Goal: Use online tool/utility: Use online tool/utility

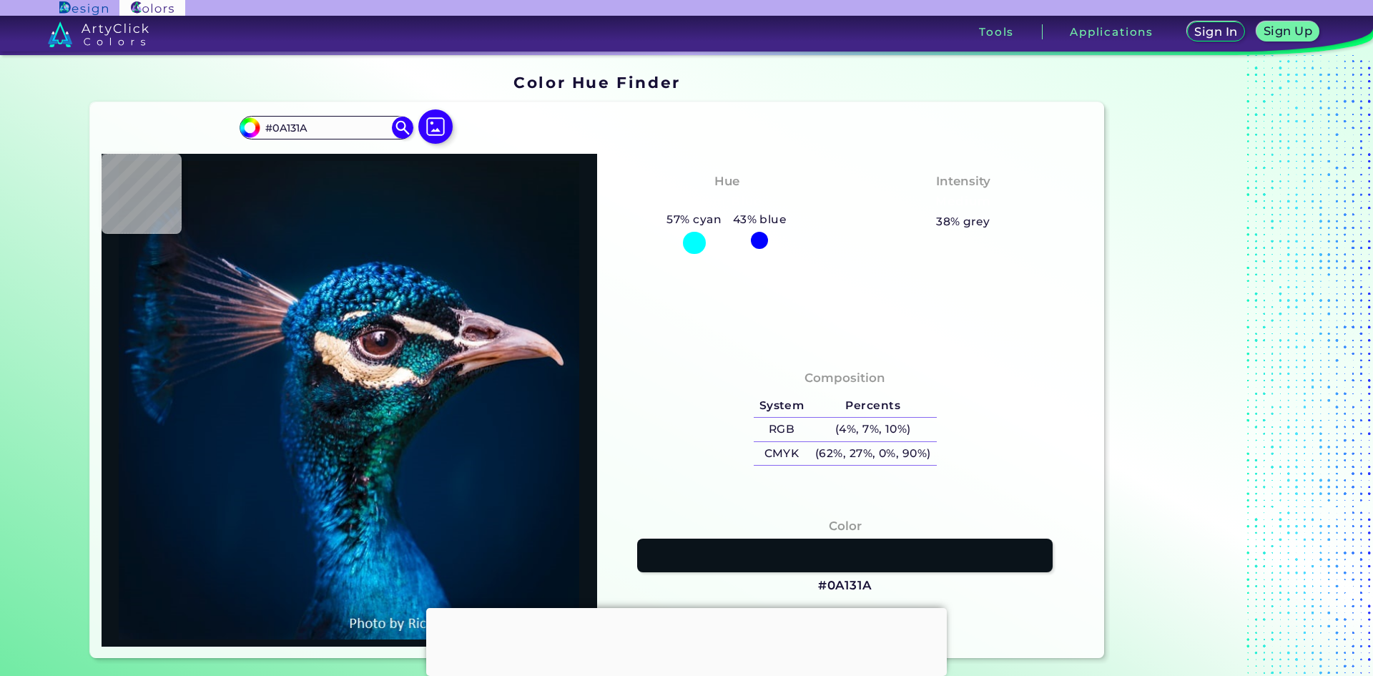
type input "#081621"
type input "#001b2e"
type input "#001B2E"
type input "#016cb5"
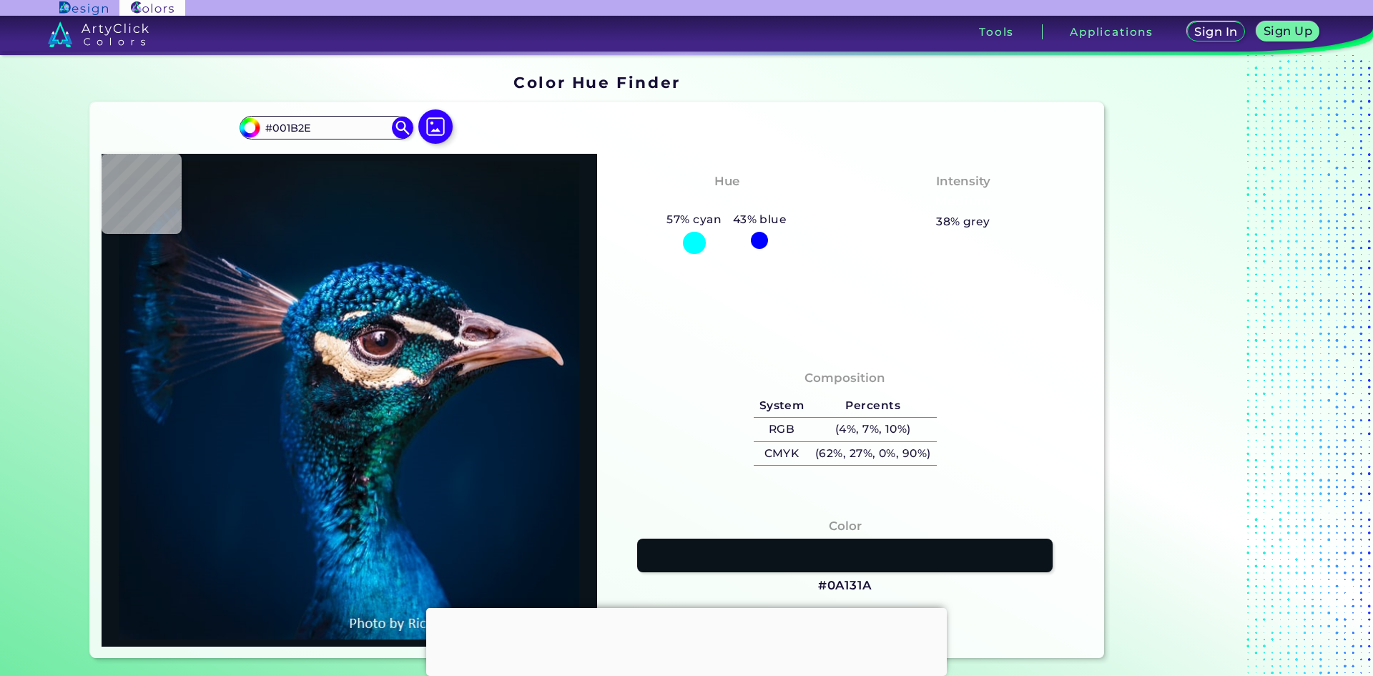
type input "#016CB5"
type input "#002852"
type input "#0d77a9"
type input "#0D77A9"
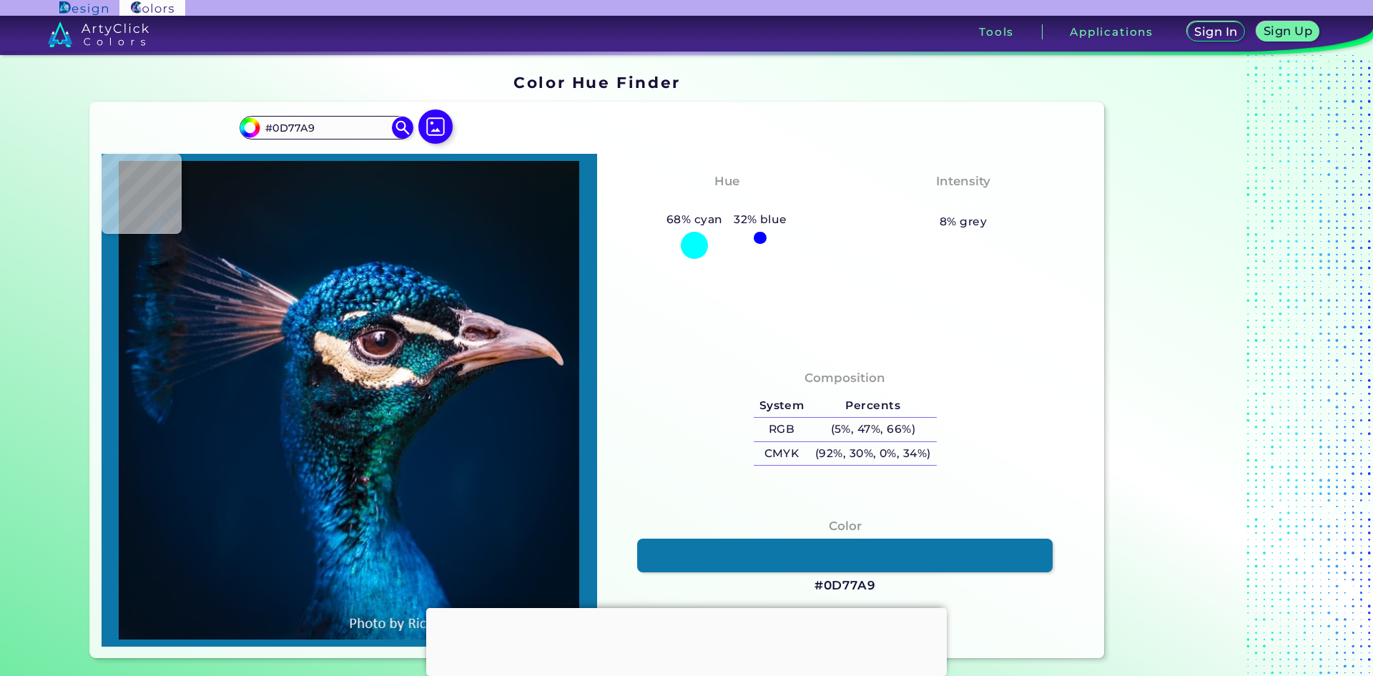
type input "#004a79"
type input "#004A79"
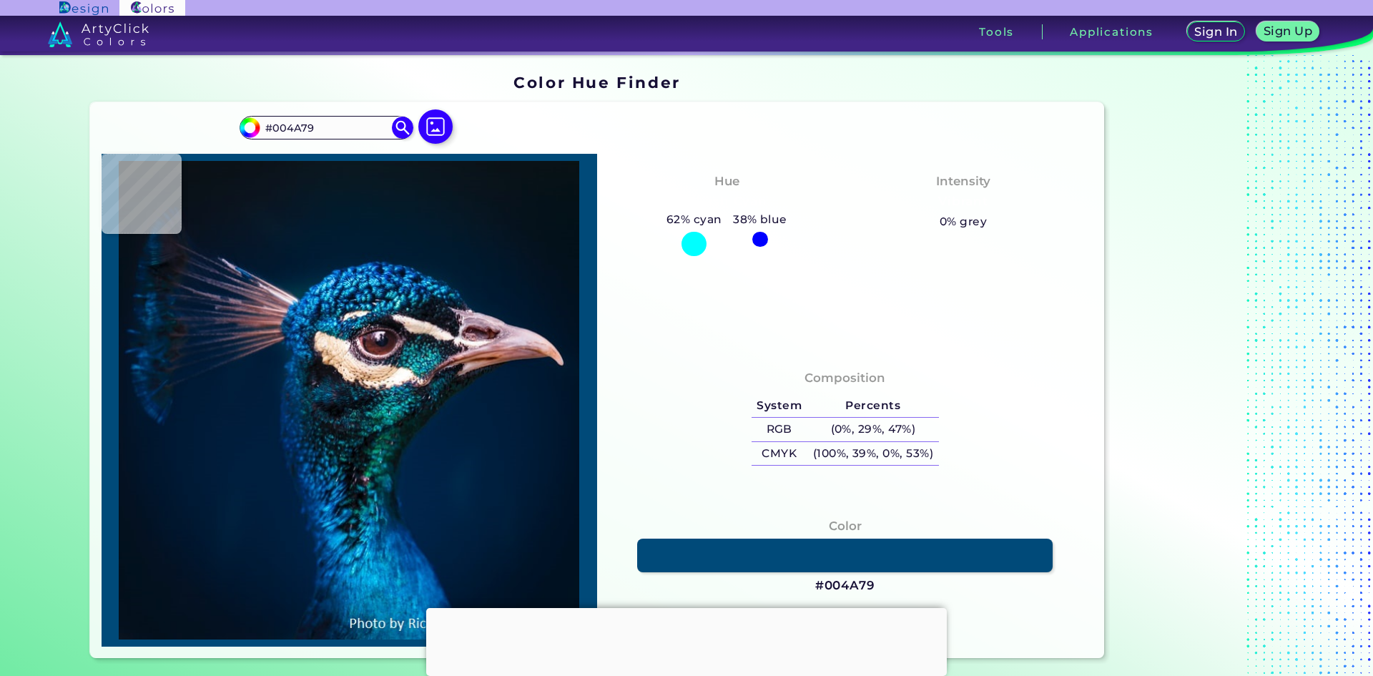
type input "#1fb8d9"
type input "#1FB8D9"
type input "#136193"
type input "#0264a1"
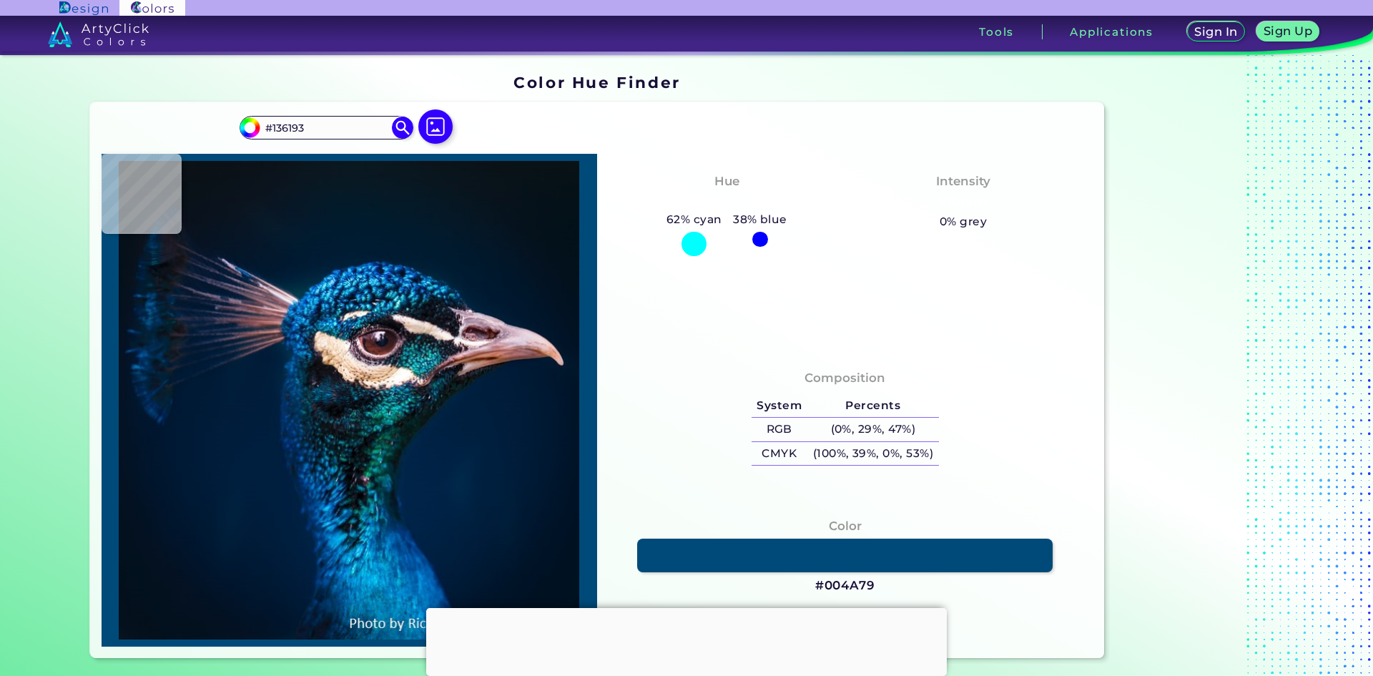
type input "#0264A1"
type input "#001a31"
type input "#001A31"
type input "#04192c"
type input "#04192C"
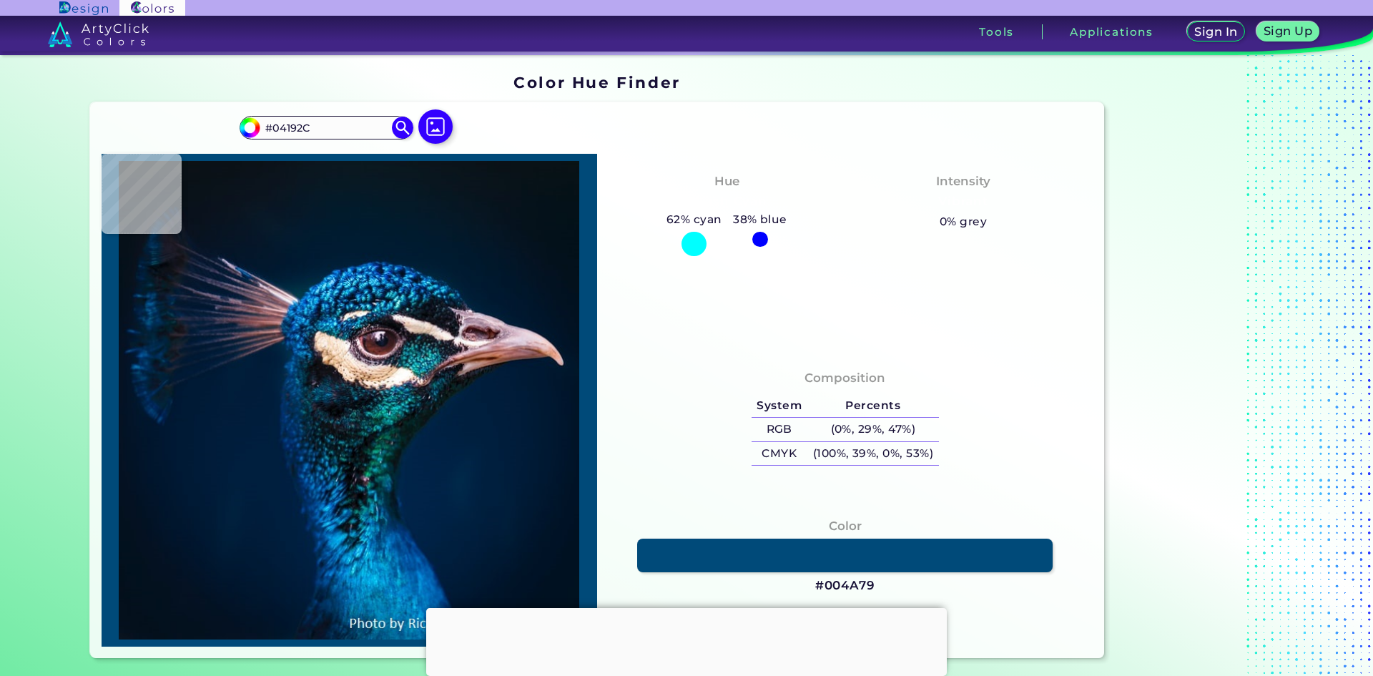
type input "#061726"
type input "#0b1622"
type input "#0B1622"
type input "#0b141d"
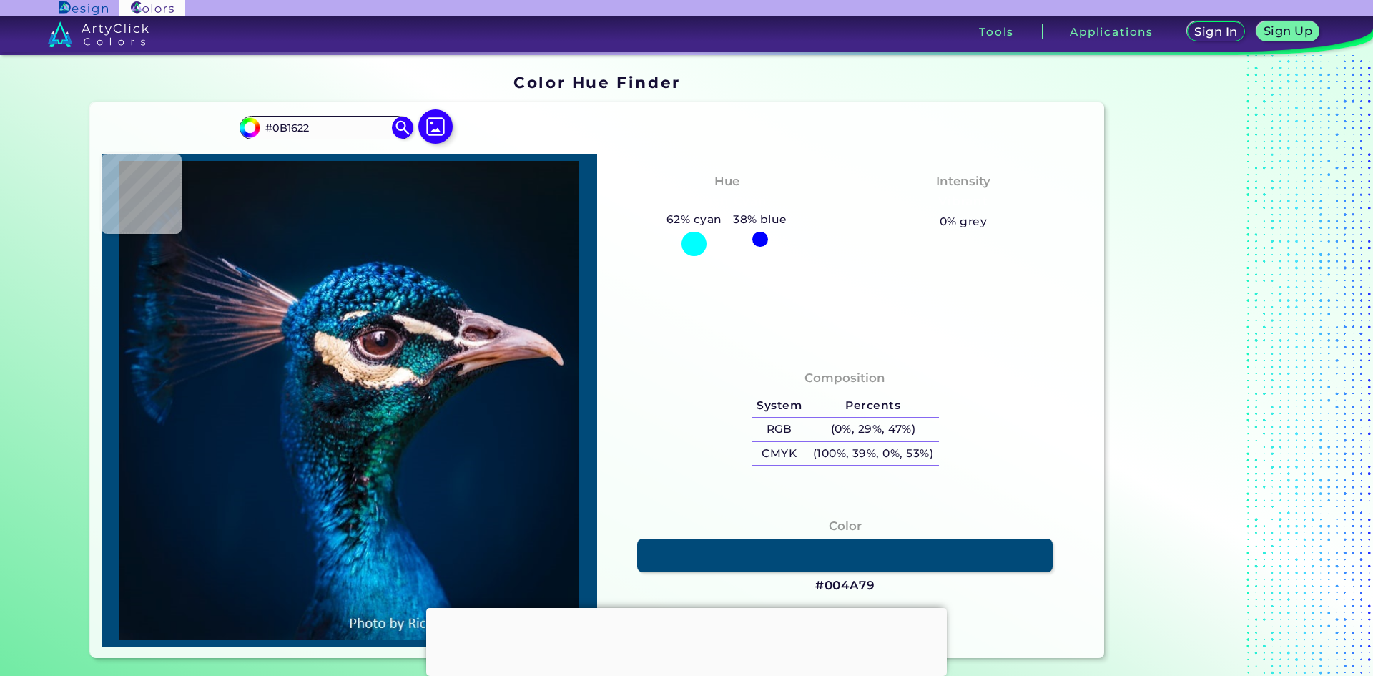
type input "#0B141D"
type input "#0b1218"
type input "#0B1218"
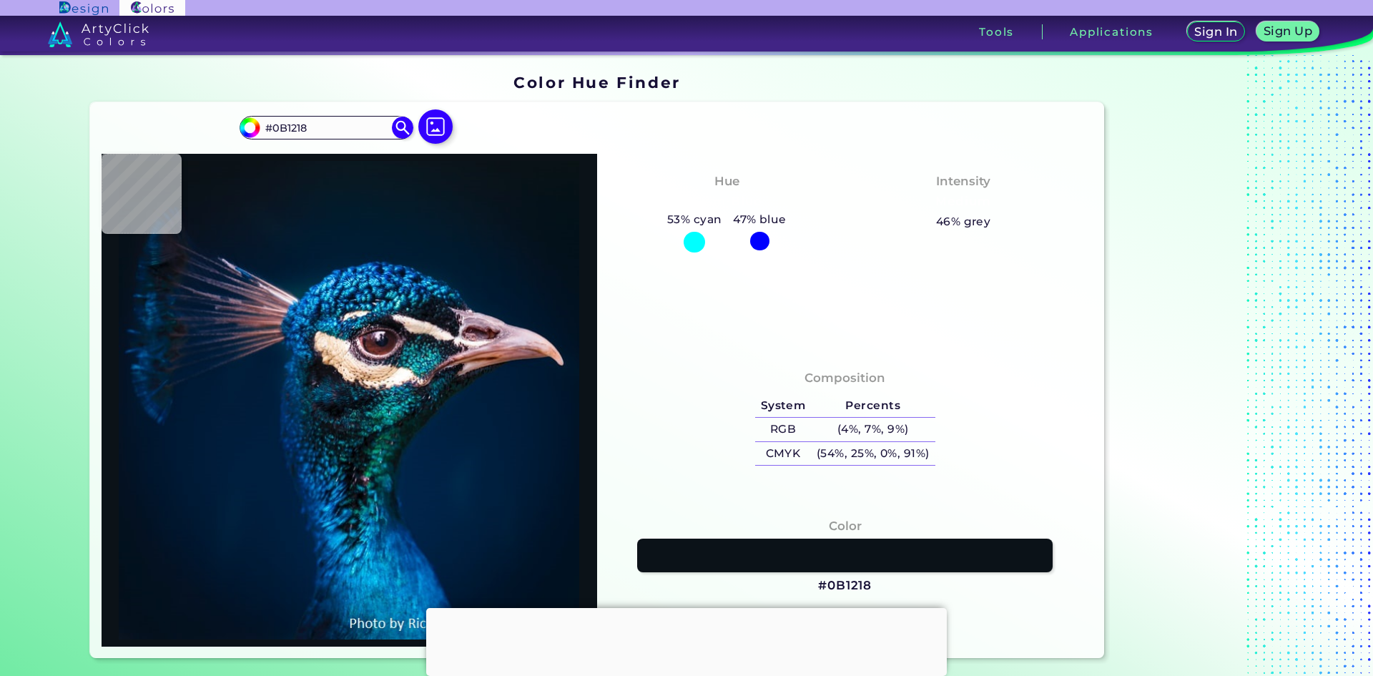
click at [192, 131] on div "#0b1218 #0B1218 Acadia ◉ Acid Green ◉ Aero Blue ◉ Alabaster ◉ Albescent White ◉…" at bounding box center [597, 379] width 1014 height 555
click at [367, 129] on input "#0B1218" at bounding box center [325, 127] width 133 height 19
paste input "76A1"
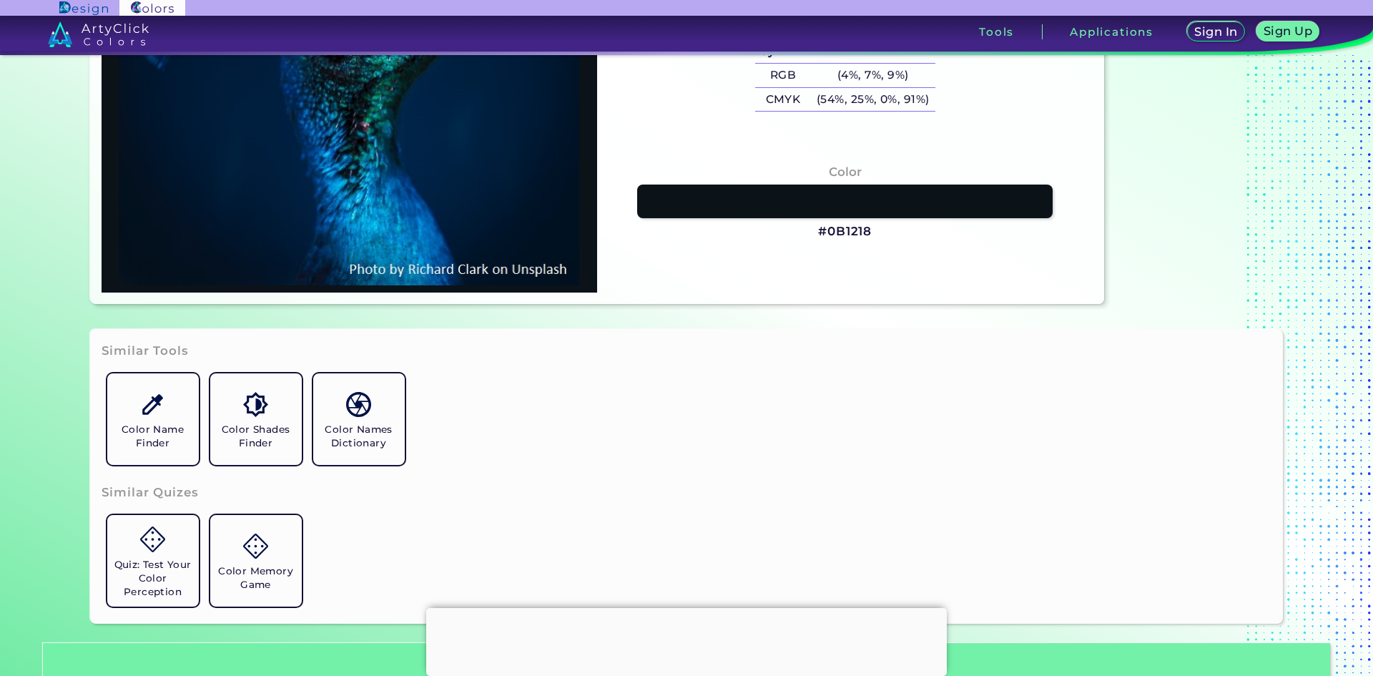
scroll to position [357, 0]
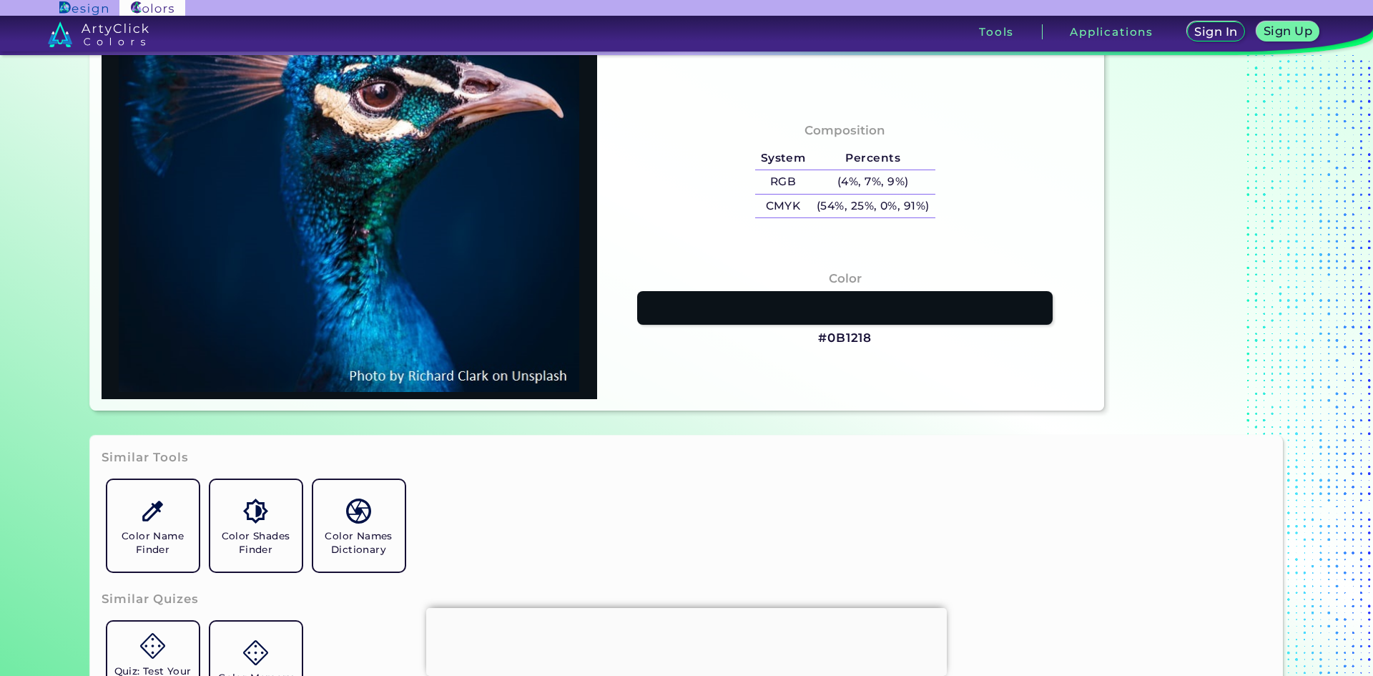
type input "#0b76a1"
type input "#0B76A1"
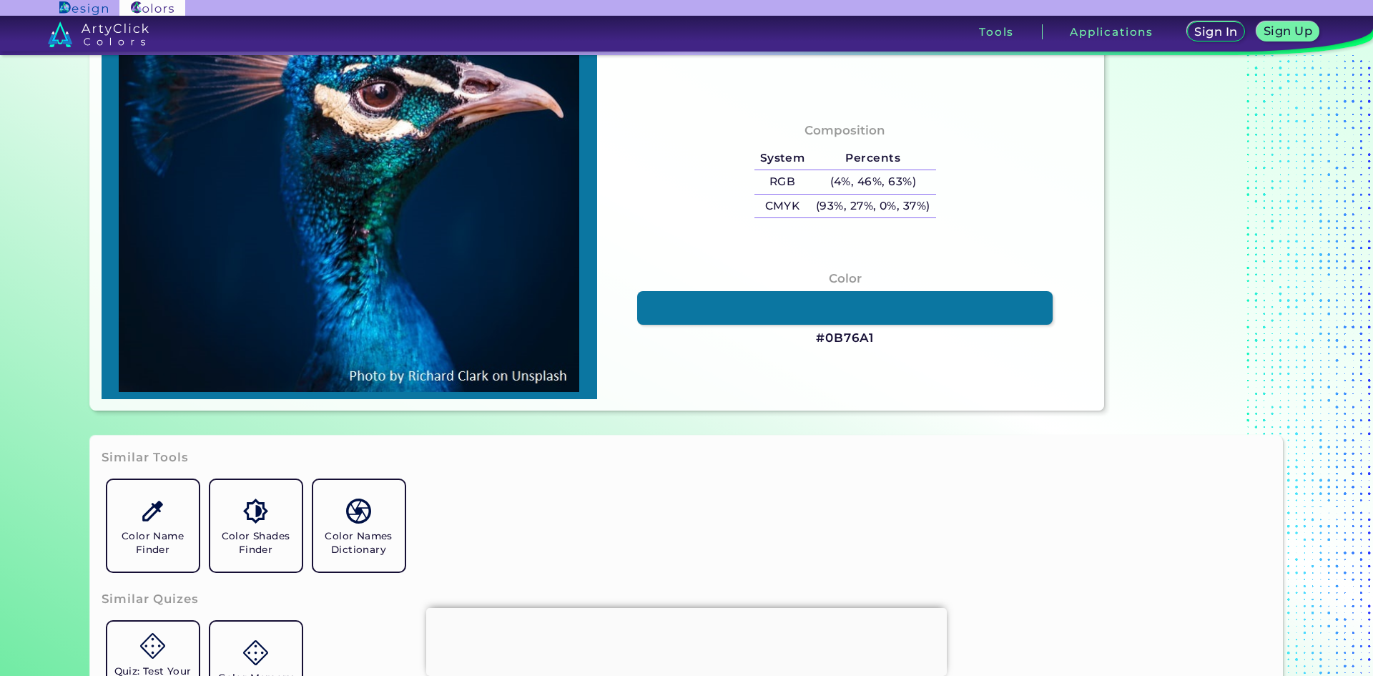
type input "#0187cc"
type input "#0187CC"
type input "#011c3a"
type input "#011C3A"
type input "#001226"
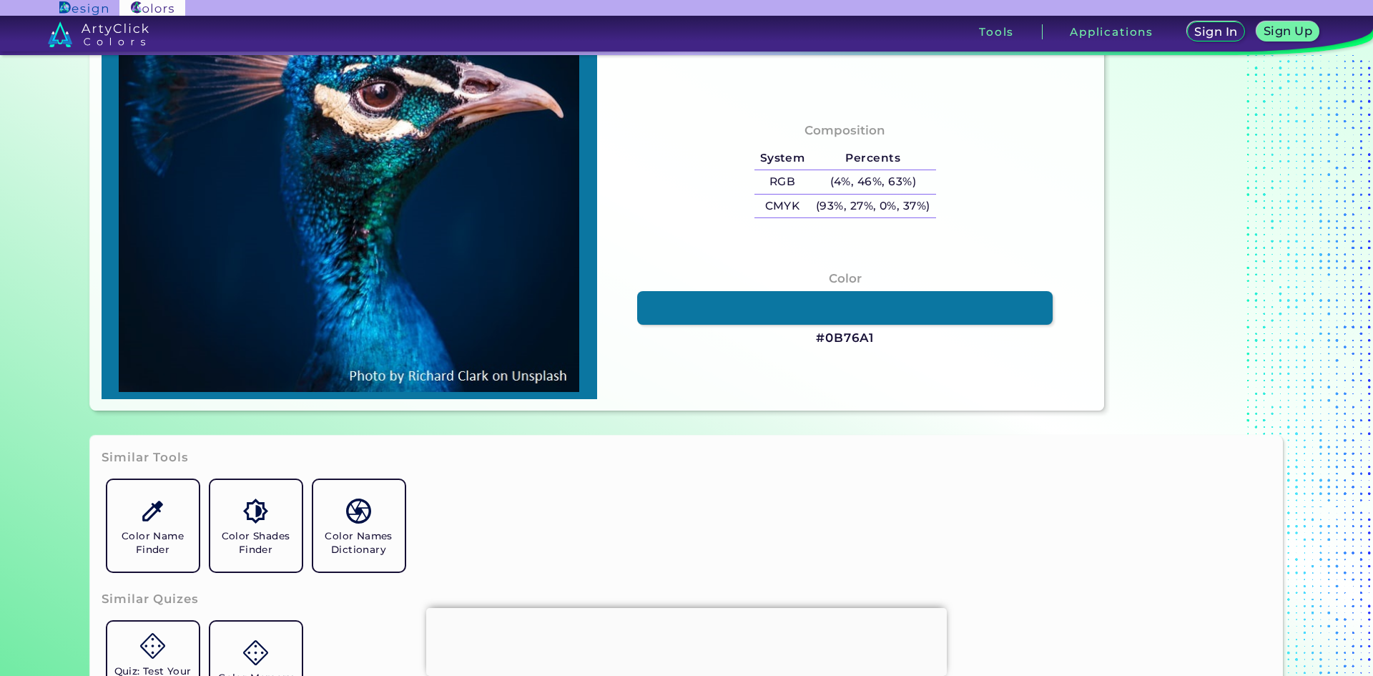
type input "#001226"
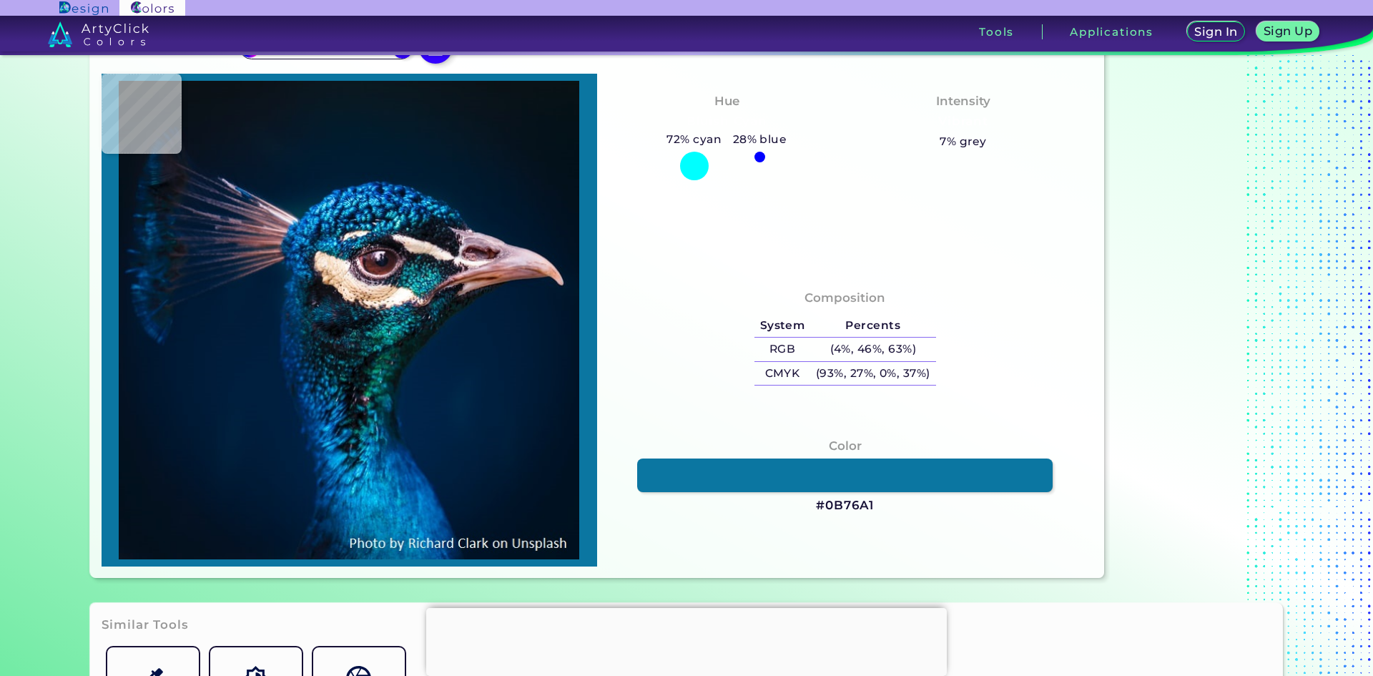
scroll to position [71, 0]
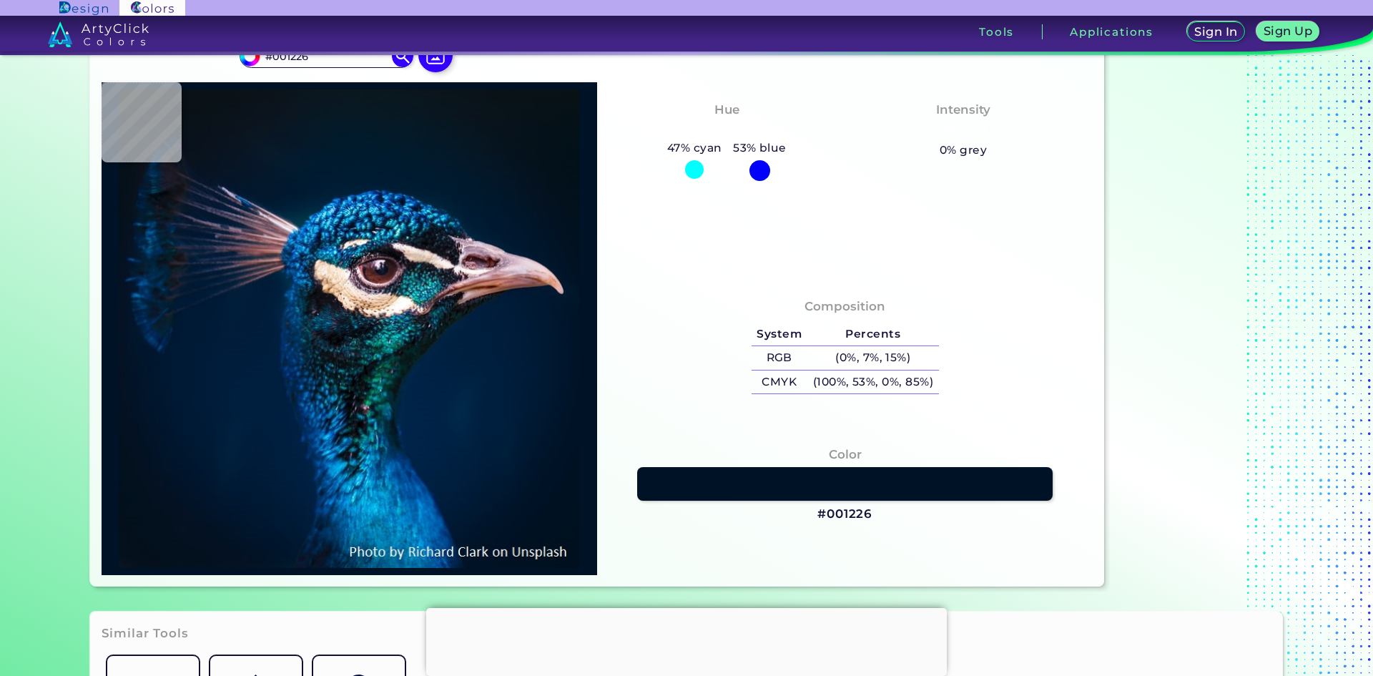
type input "#001121"
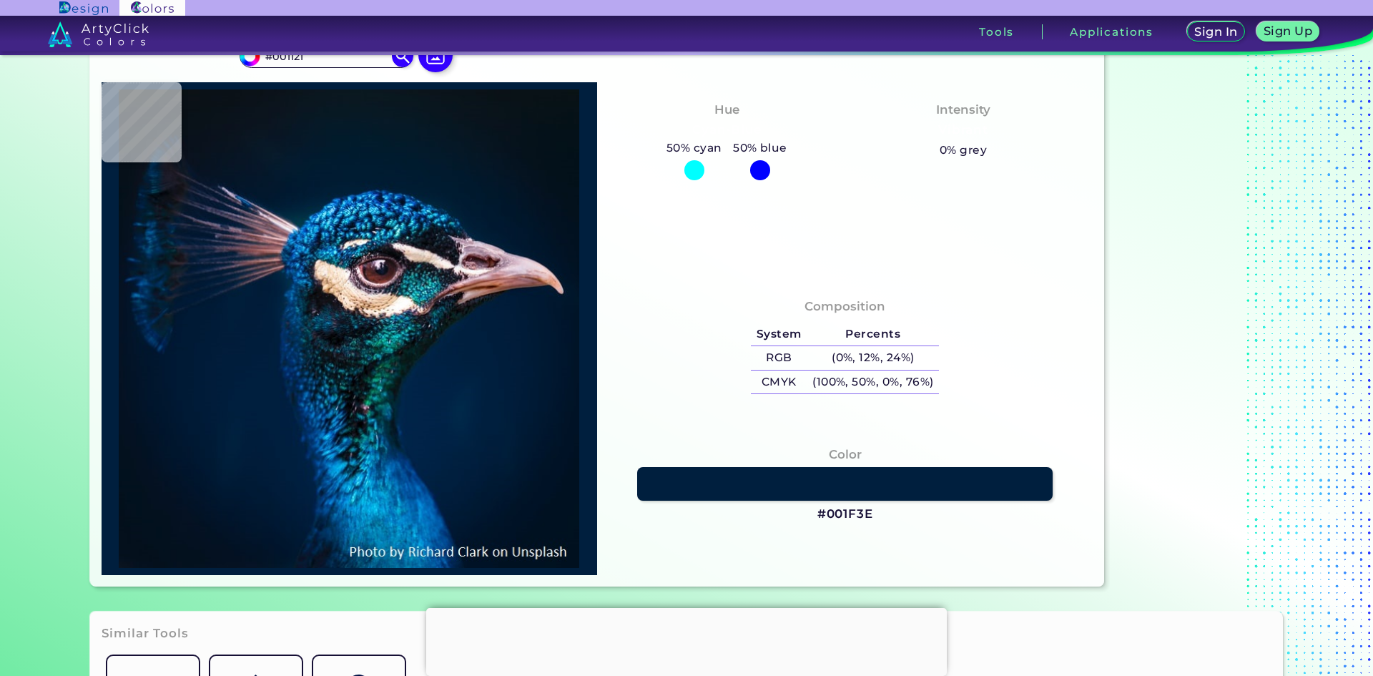
type input "#001f3e"
type input "#001F3E"
type input "#002041"
type input "#002142"
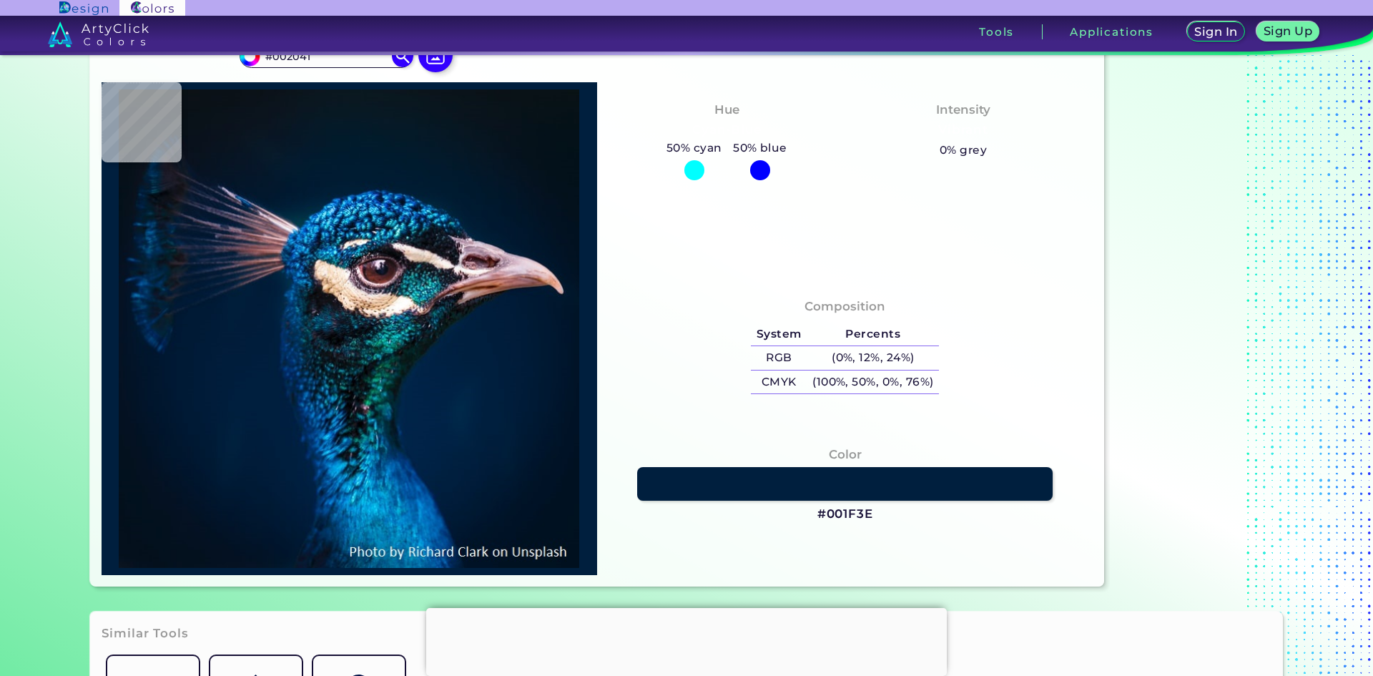
type input "#002142"
type input "#002242"
type input "#22374f"
type input "#22374F"
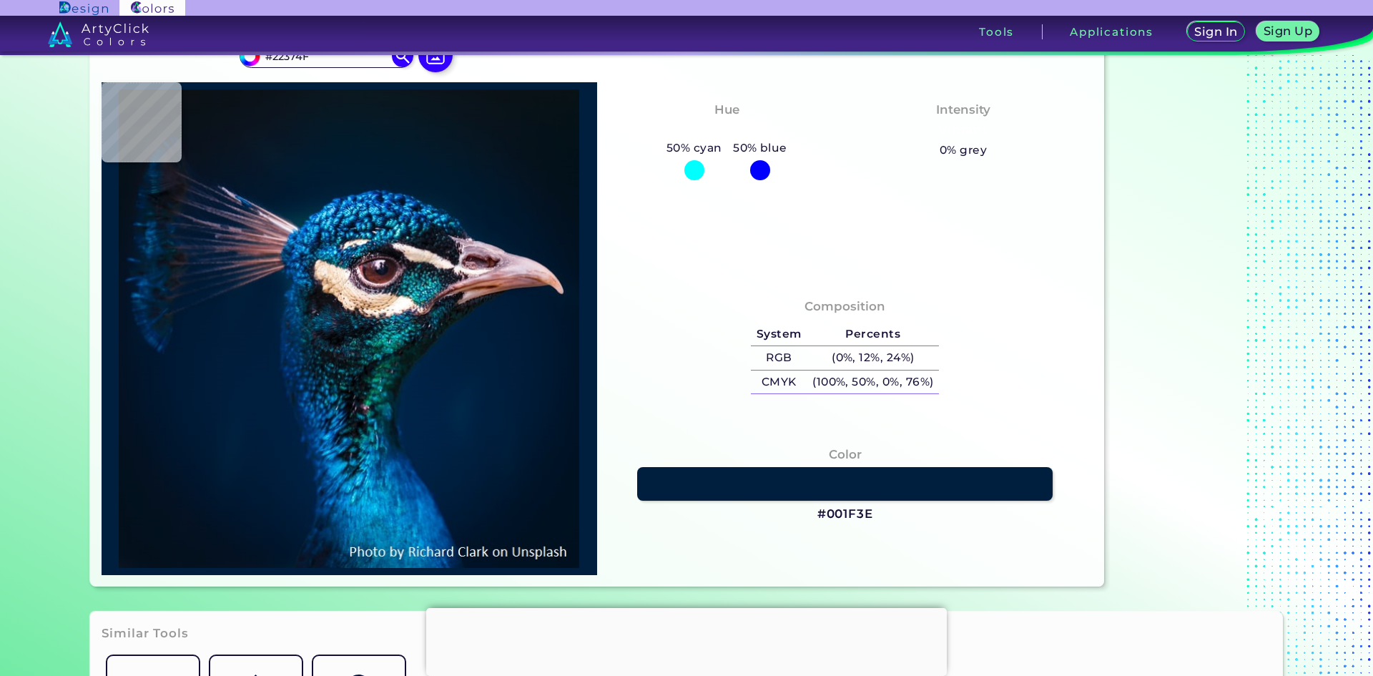
type input "#226272"
type input "#d1b8a1"
type input "#D1B8A1"
type input "#022a5b"
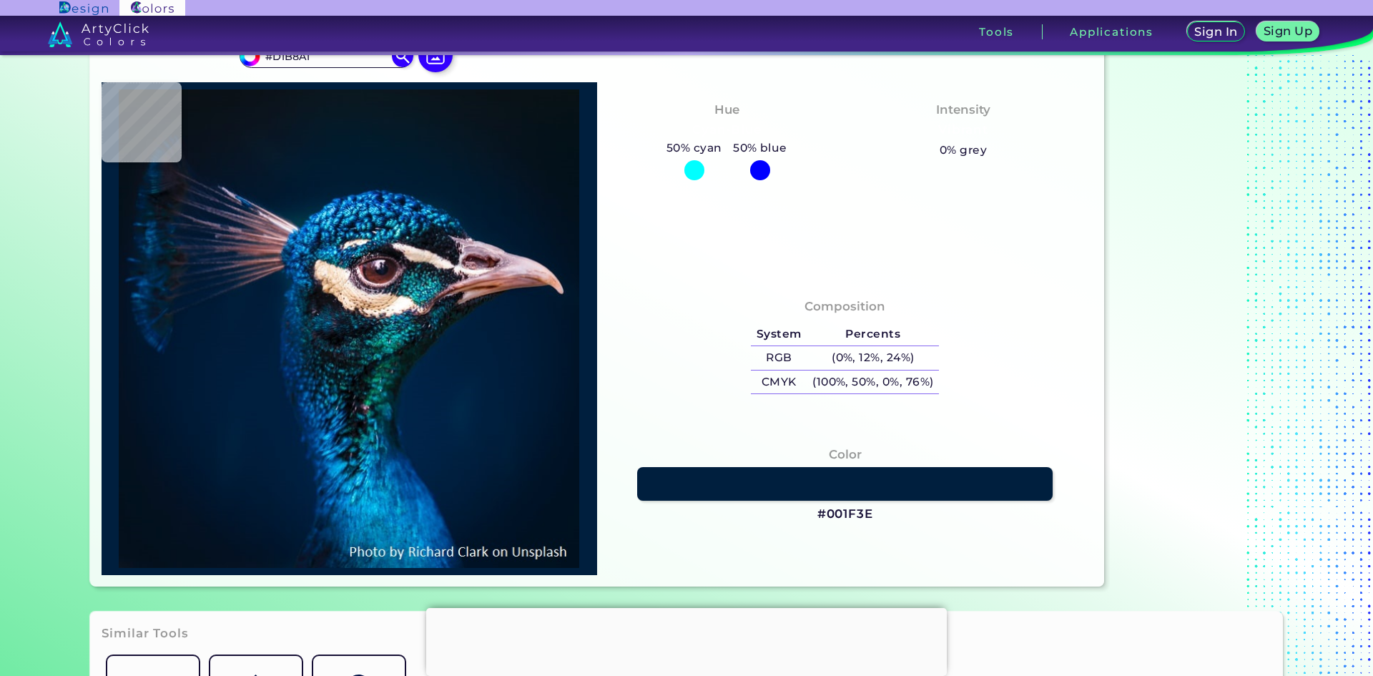
type input "#022A5B"
type input "#001d33"
type input "#001D33"
type input "#001b30"
type input "#001B30"
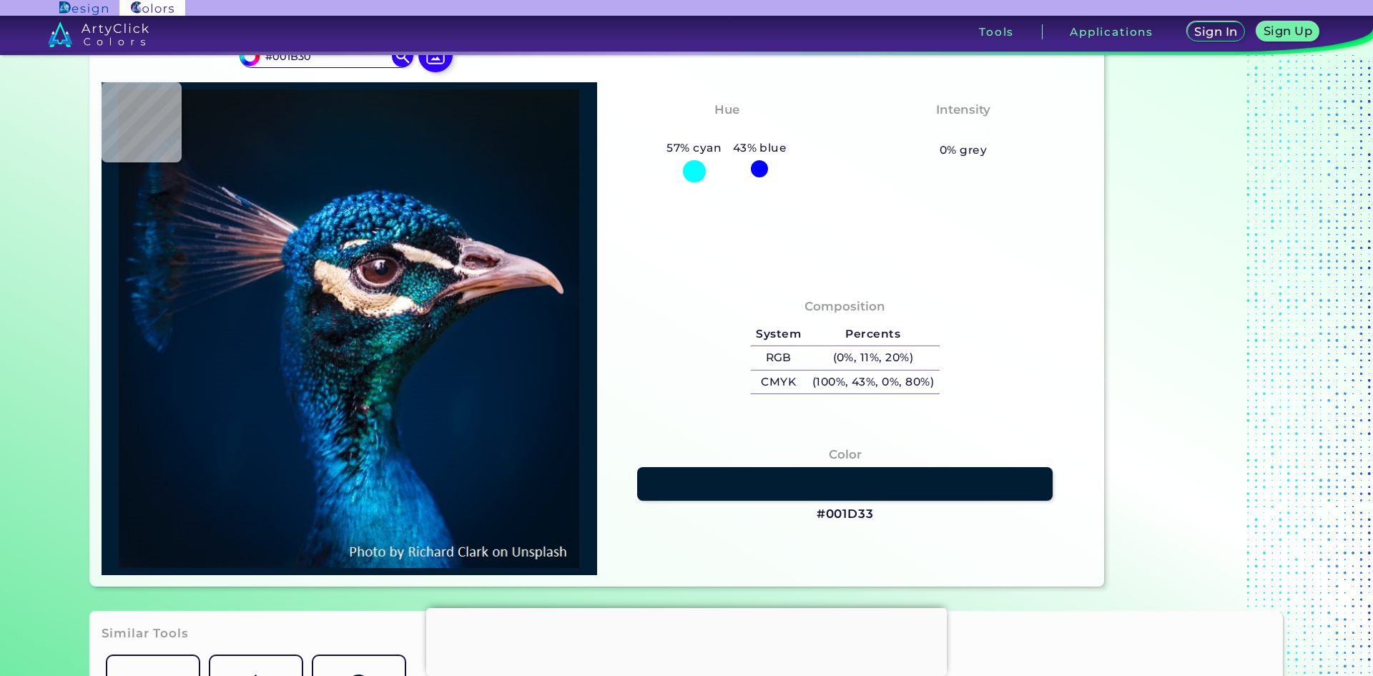
type input "#011a2e"
type input "#011A2E"
type input "#03192c"
type input "#03192C"
type input "#031927"
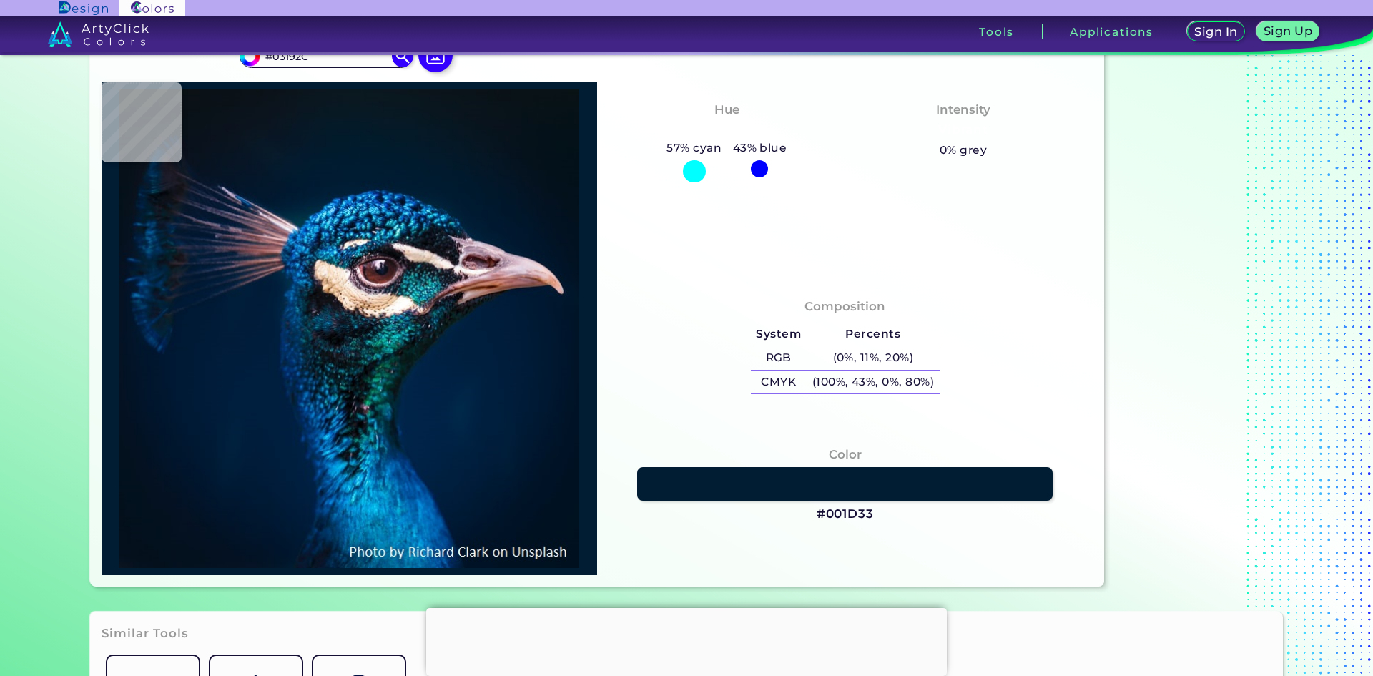
type input "#031927"
type input "#061721"
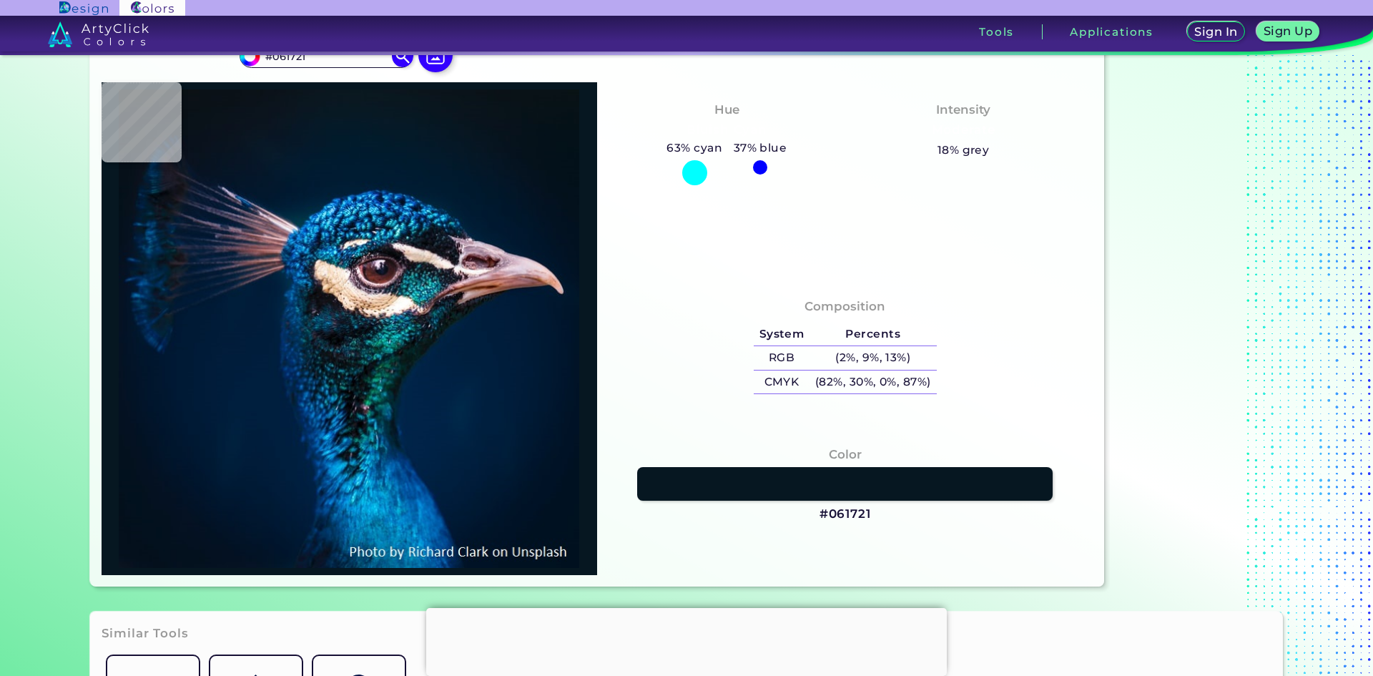
type input "#0a151b"
type input "#0A151B"
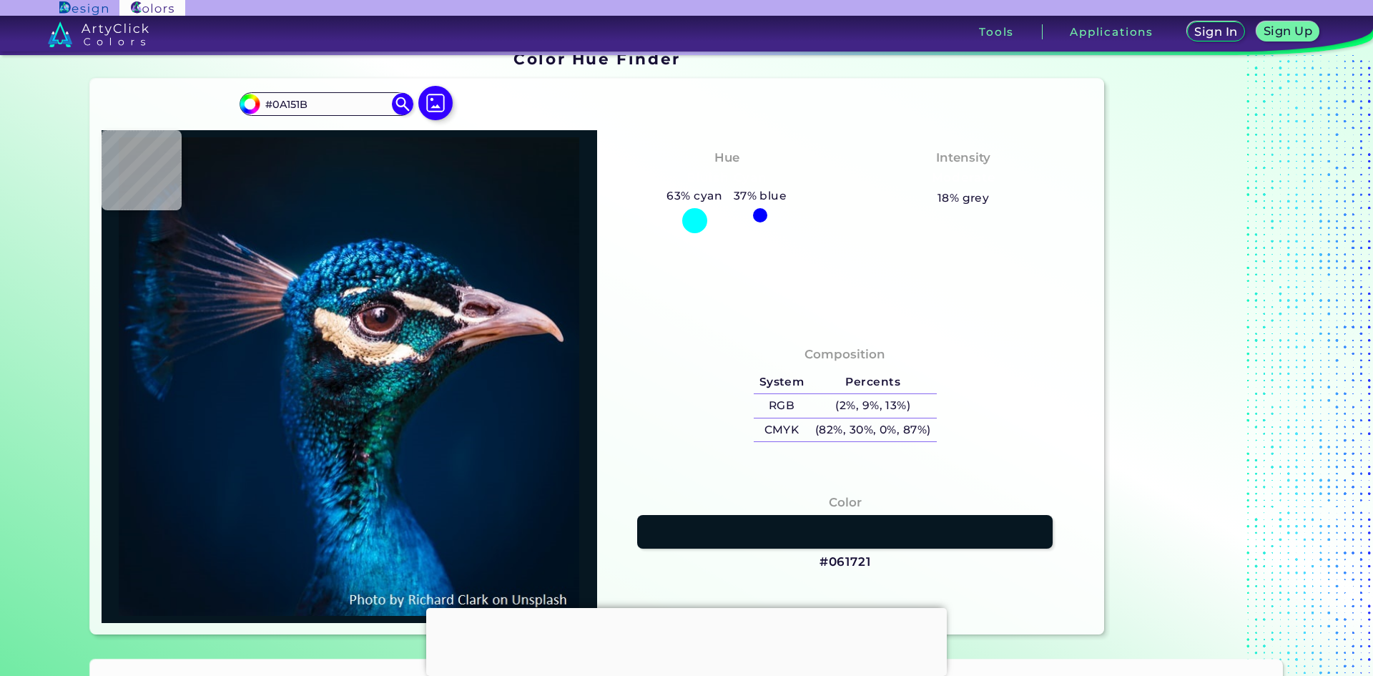
scroll to position [0, 0]
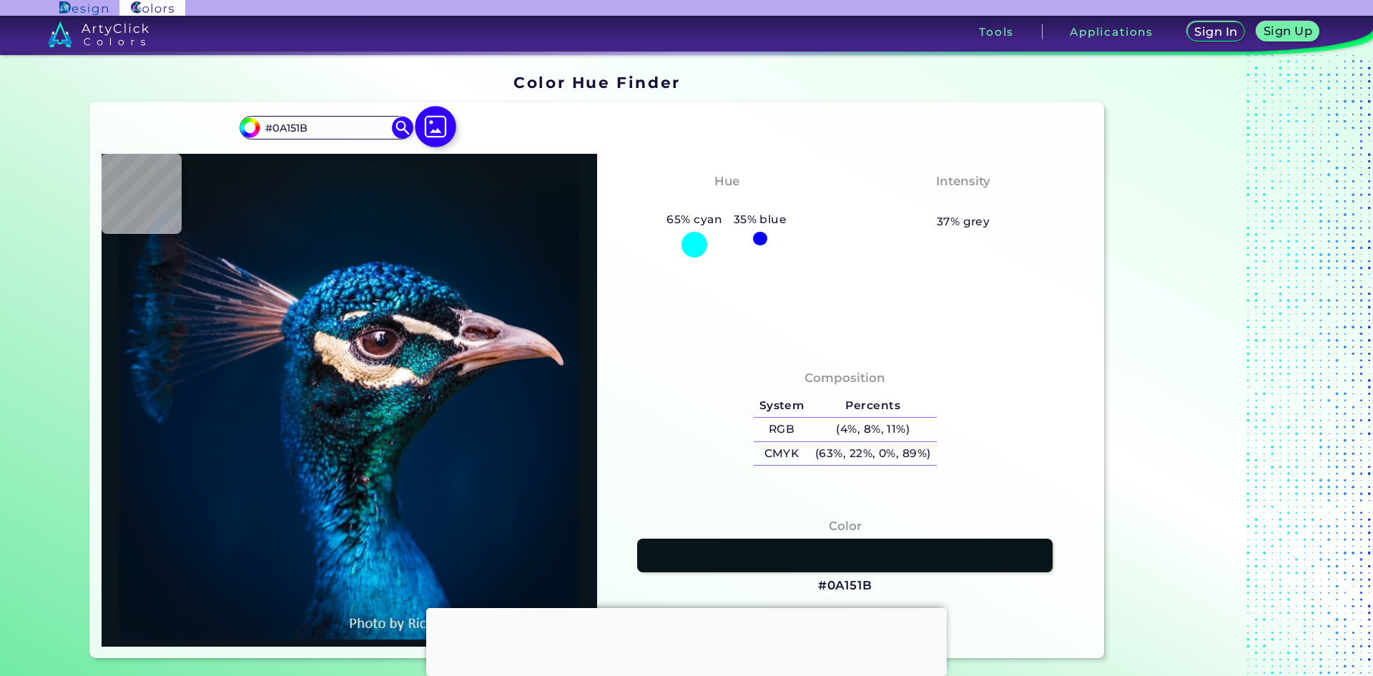
click at [431, 134] on img at bounding box center [435, 126] width 41 height 41
click at [0, 0] on input "file" at bounding box center [0, 0] width 0 height 0
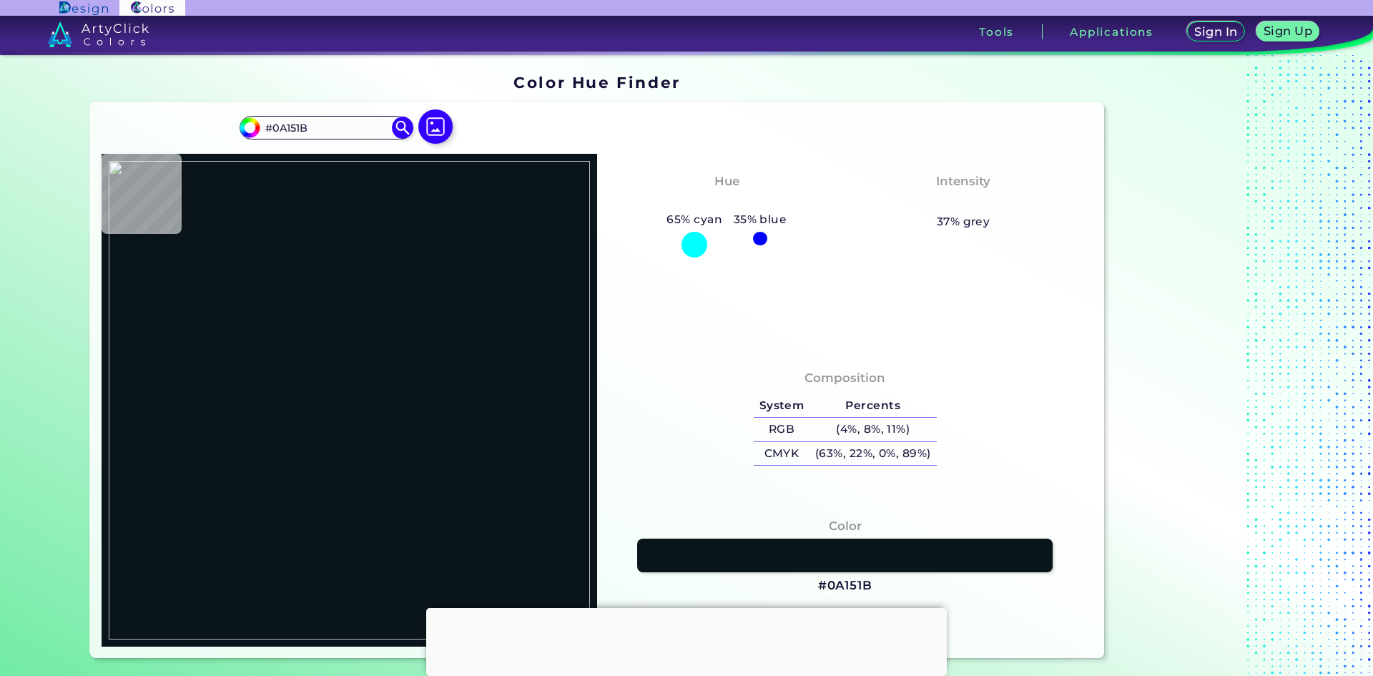
type input "#673501"
type input "#503101"
type input "#4d2d02"
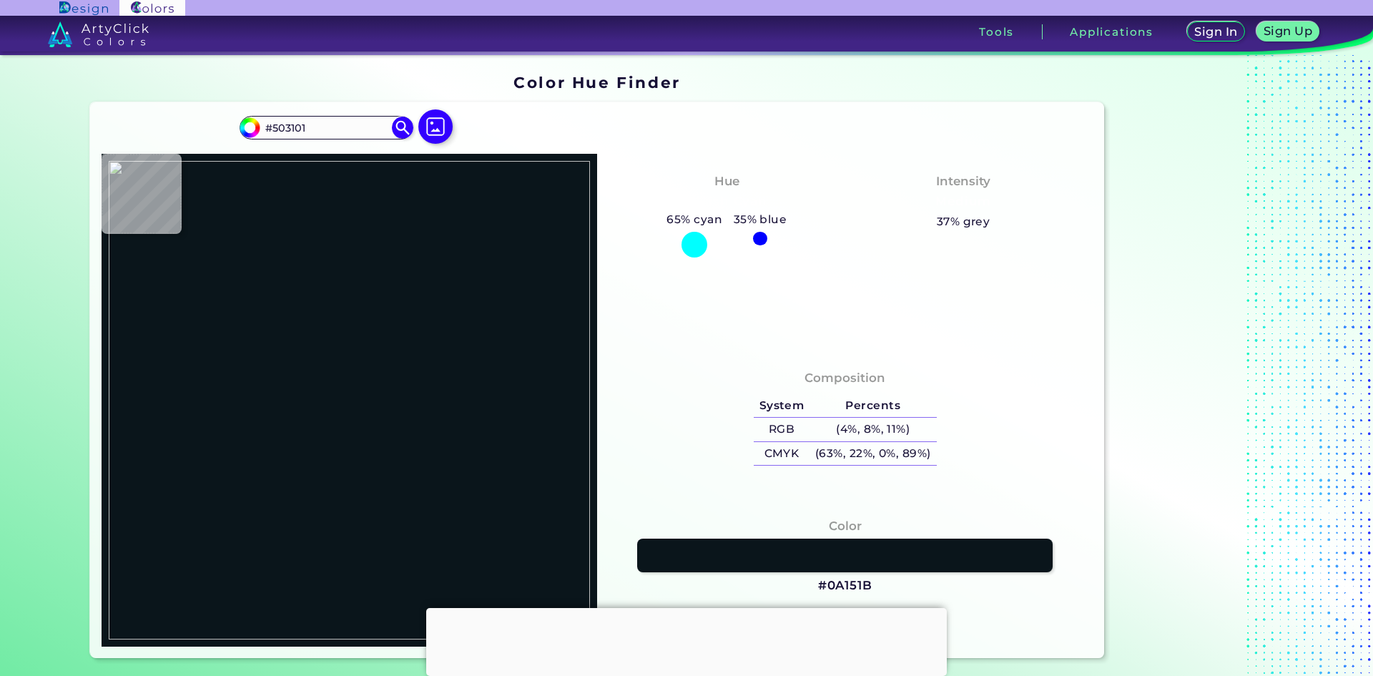
type input "#4D2D02"
type input "#4c2d01"
type input "#4C2D01"
type input "#4d2d02"
type input "#4D2D02"
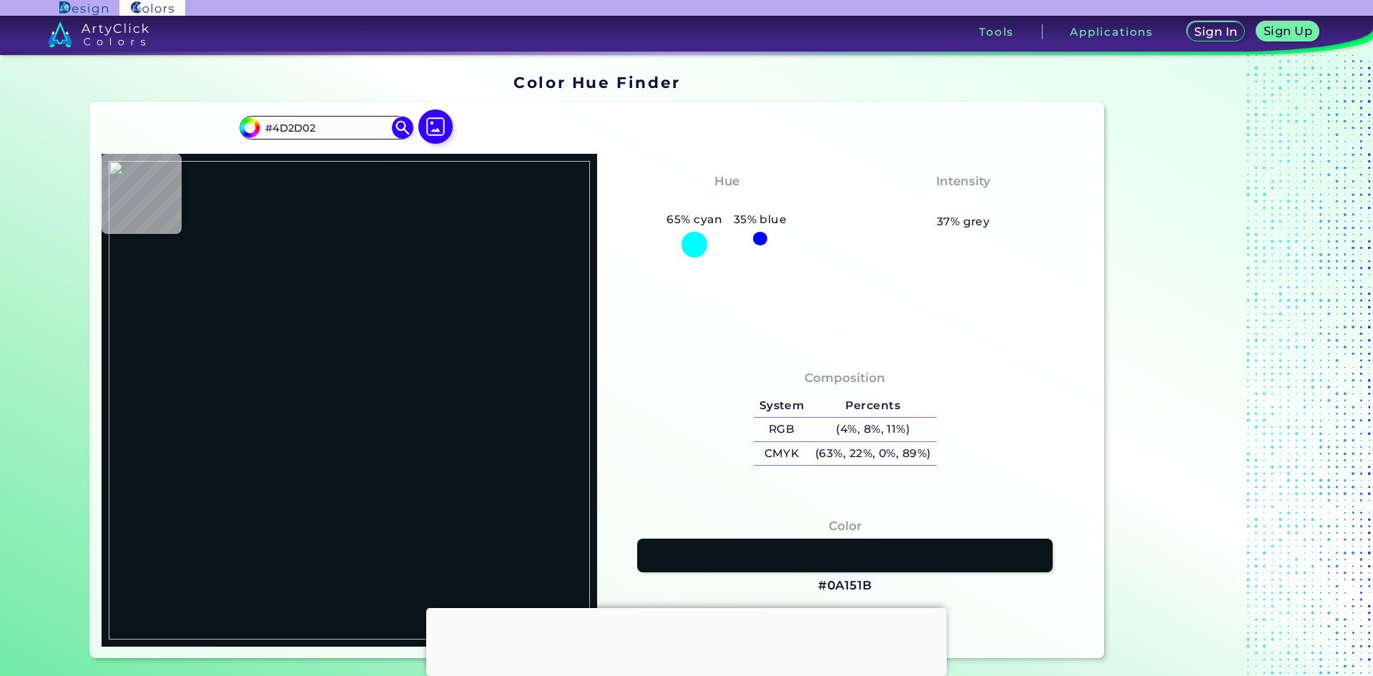
type input "#4c2d01"
type input "#4C2D01"
type input "#4a2a01"
type input "#4A2A01"
type input "#4b2c01"
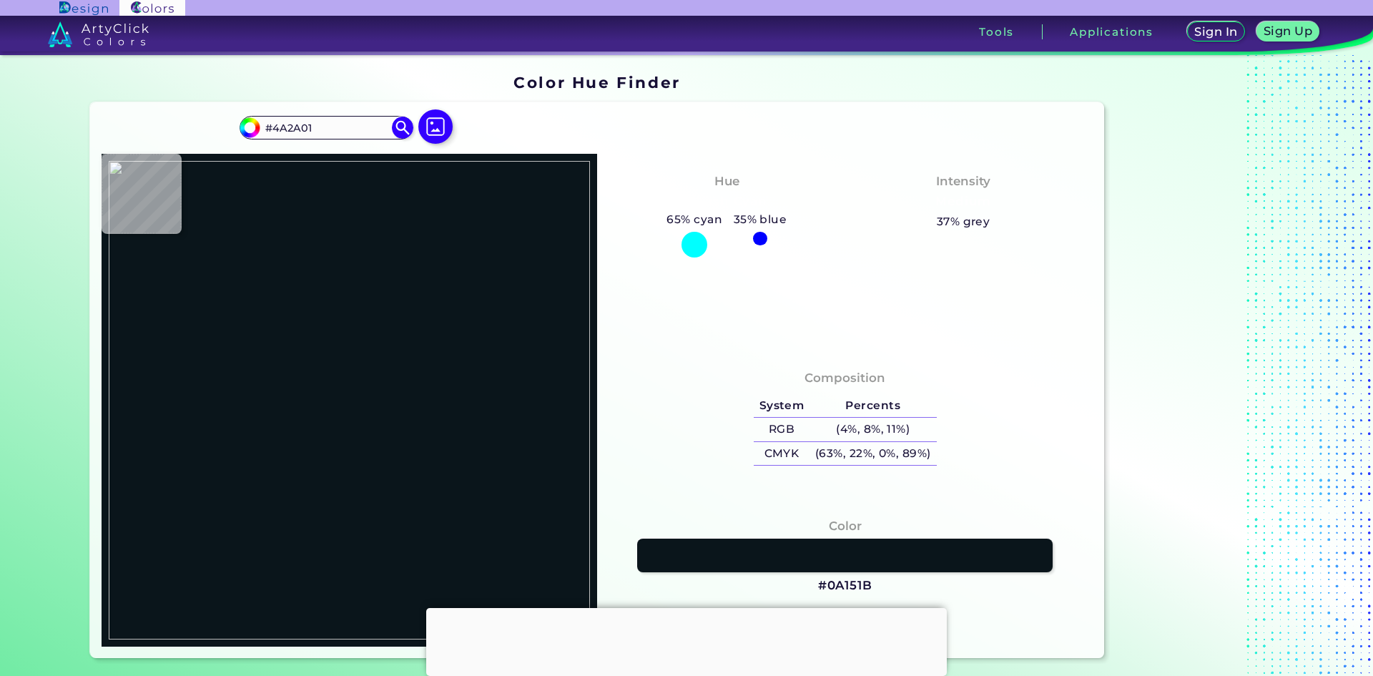
type input "#4B2C01"
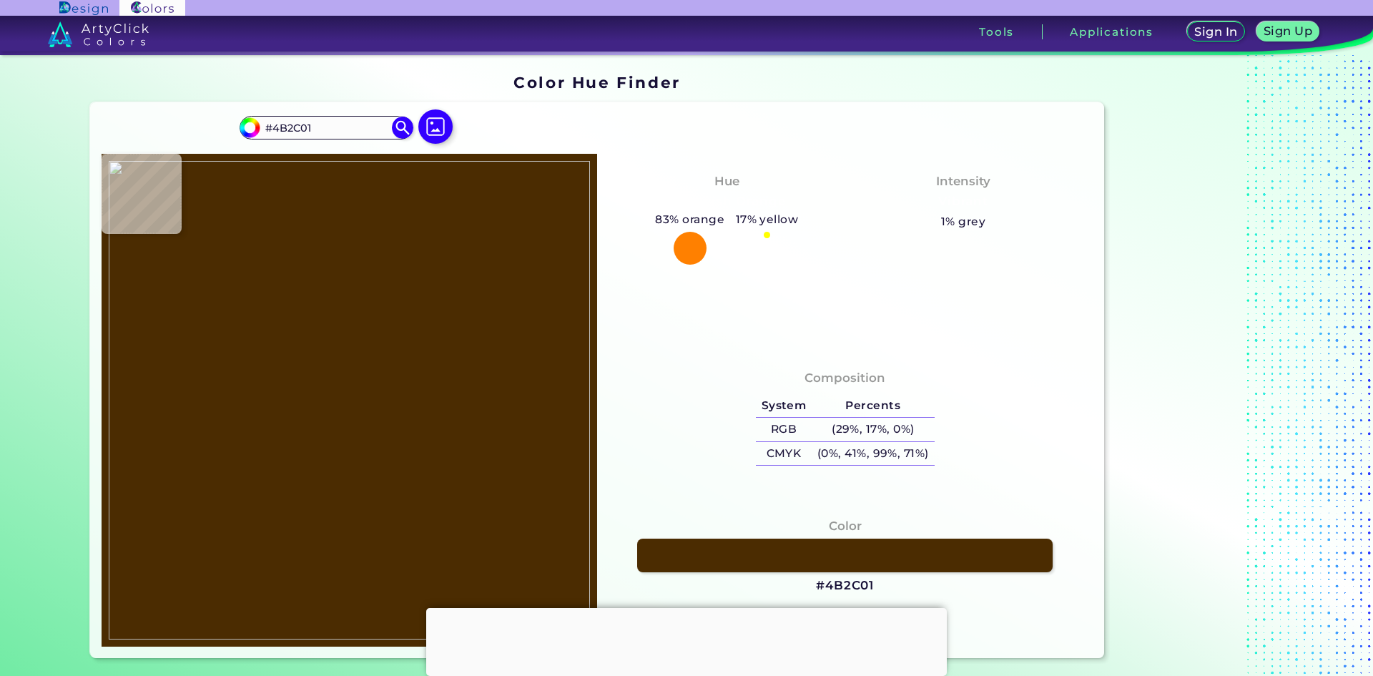
type input "#4b2d01"
type input "#4B2D01"
type input "#4a2c01"
type input "#4A2C01"
type input "#492c01"
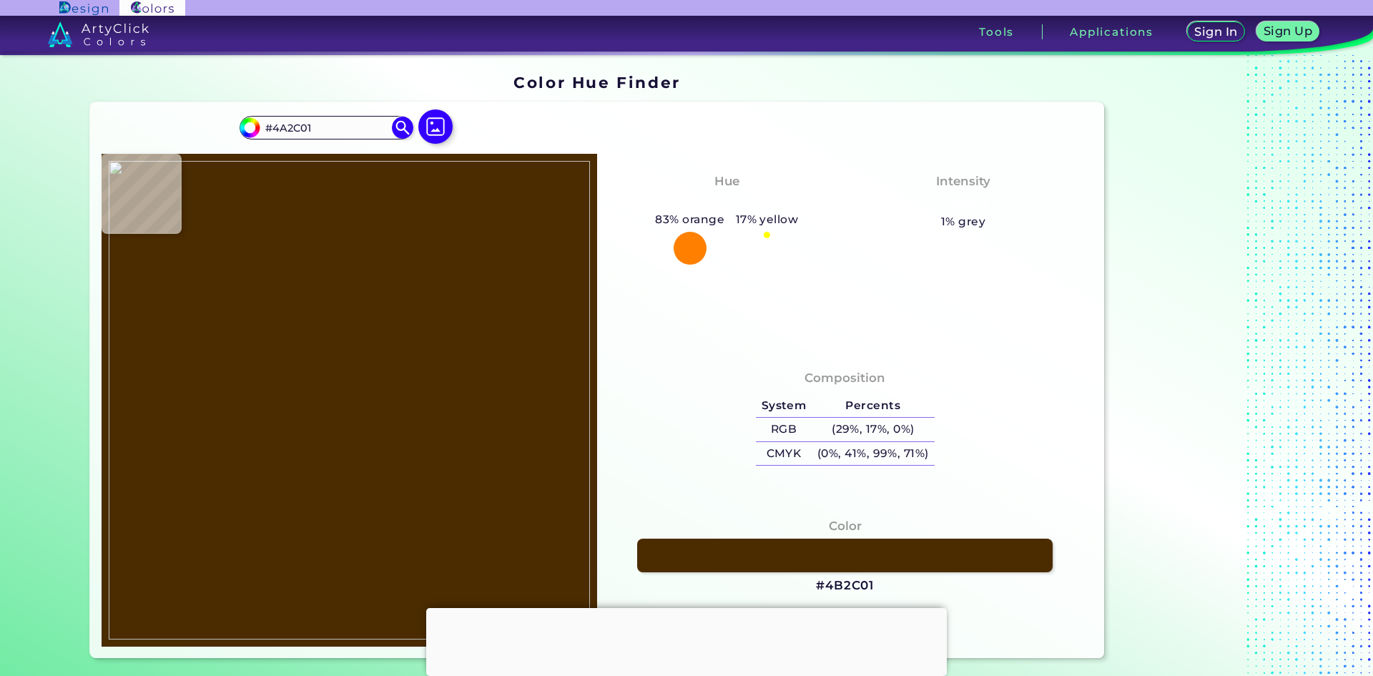
type input "#492C01"
type input "#4b2d01"
type input "#4B2D01"
type input "#4e2f01"
type input "#4E2F01"
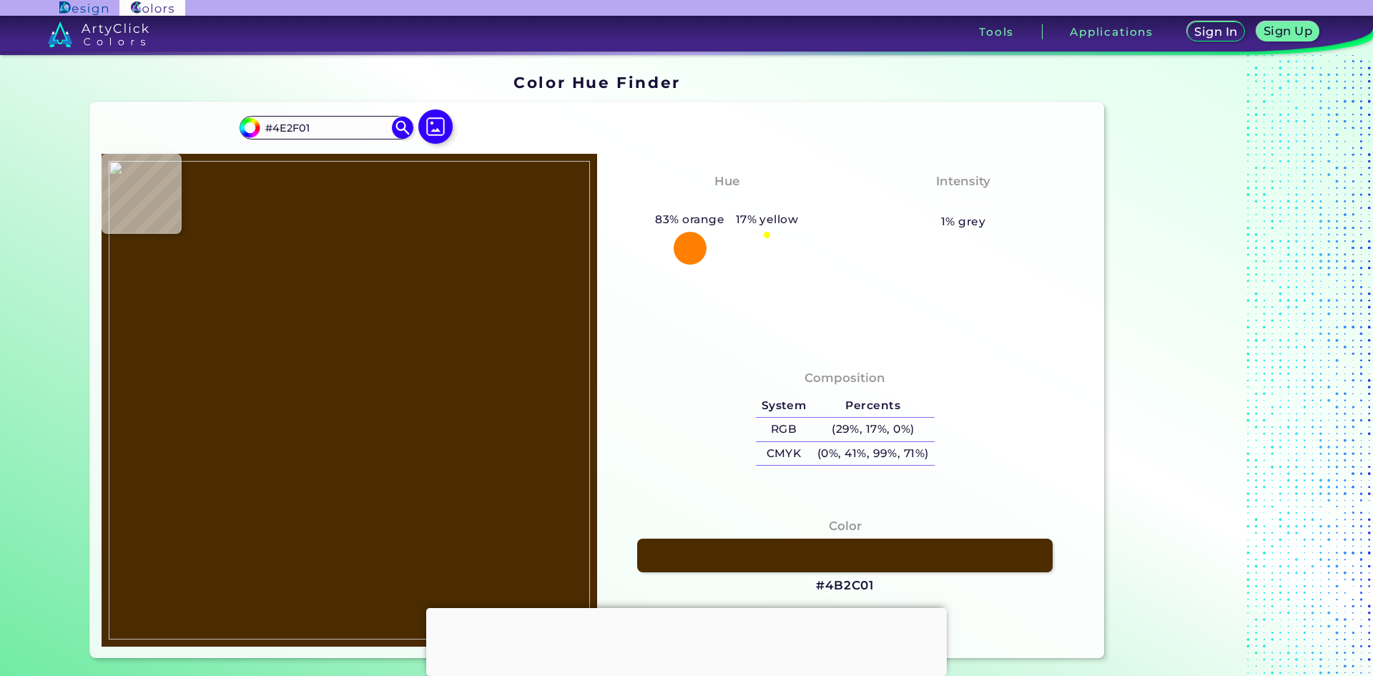
type input "#532f01"
type input "#532F01"
type input "#542f01"
type input "#542F01"
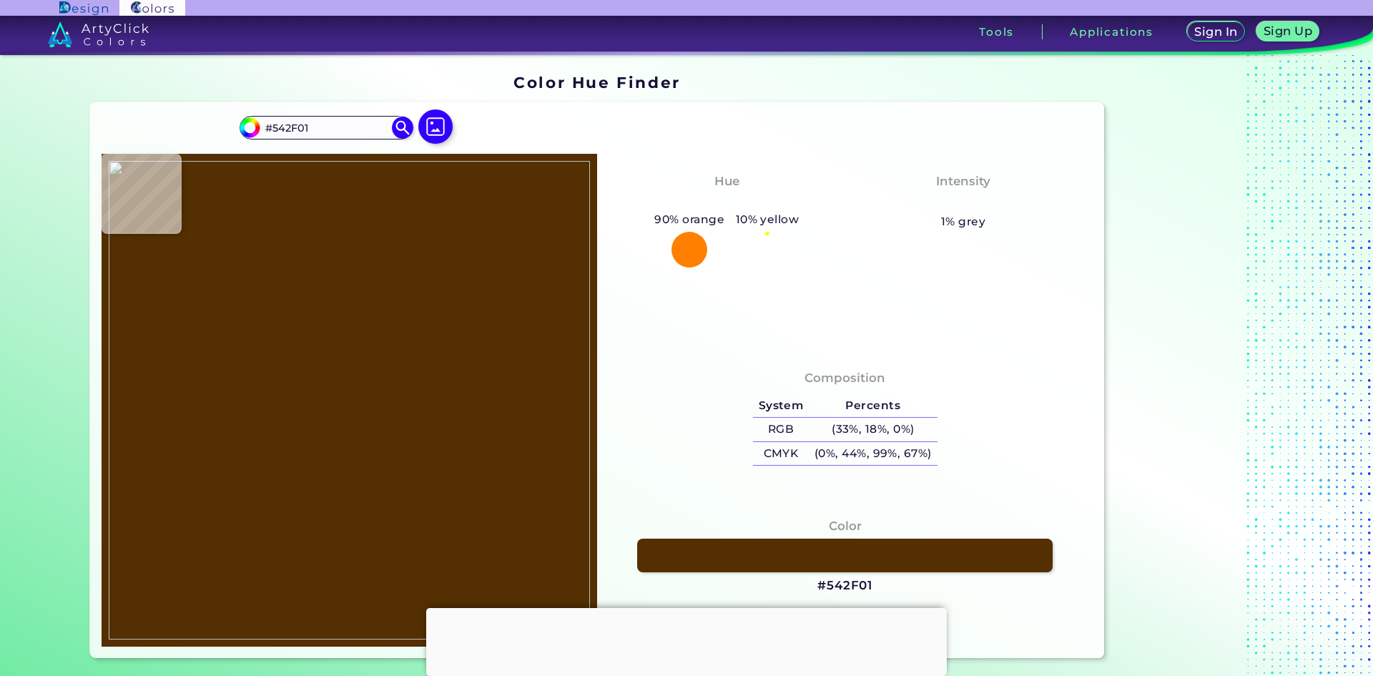
type input "#230701"
type input "#873704"
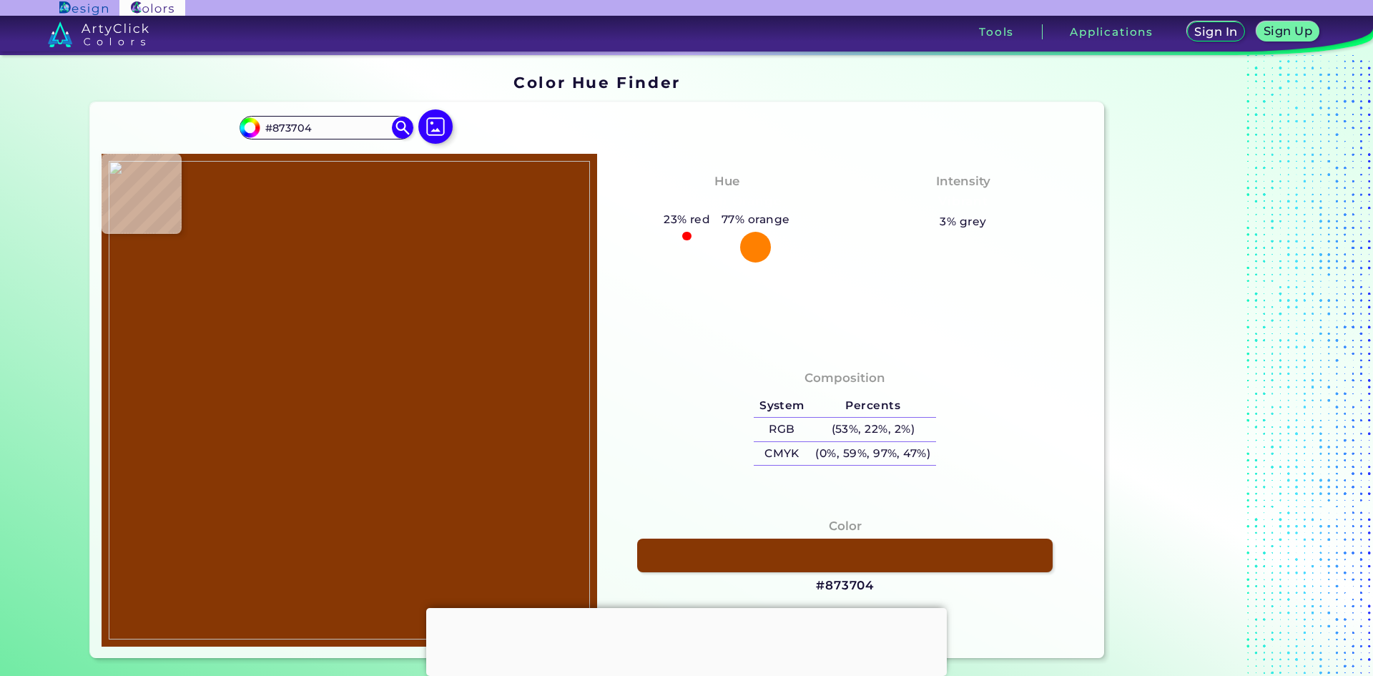
type input "#391601"
type input "#772c01"
type input "#772C01"
type input "#7f3201"
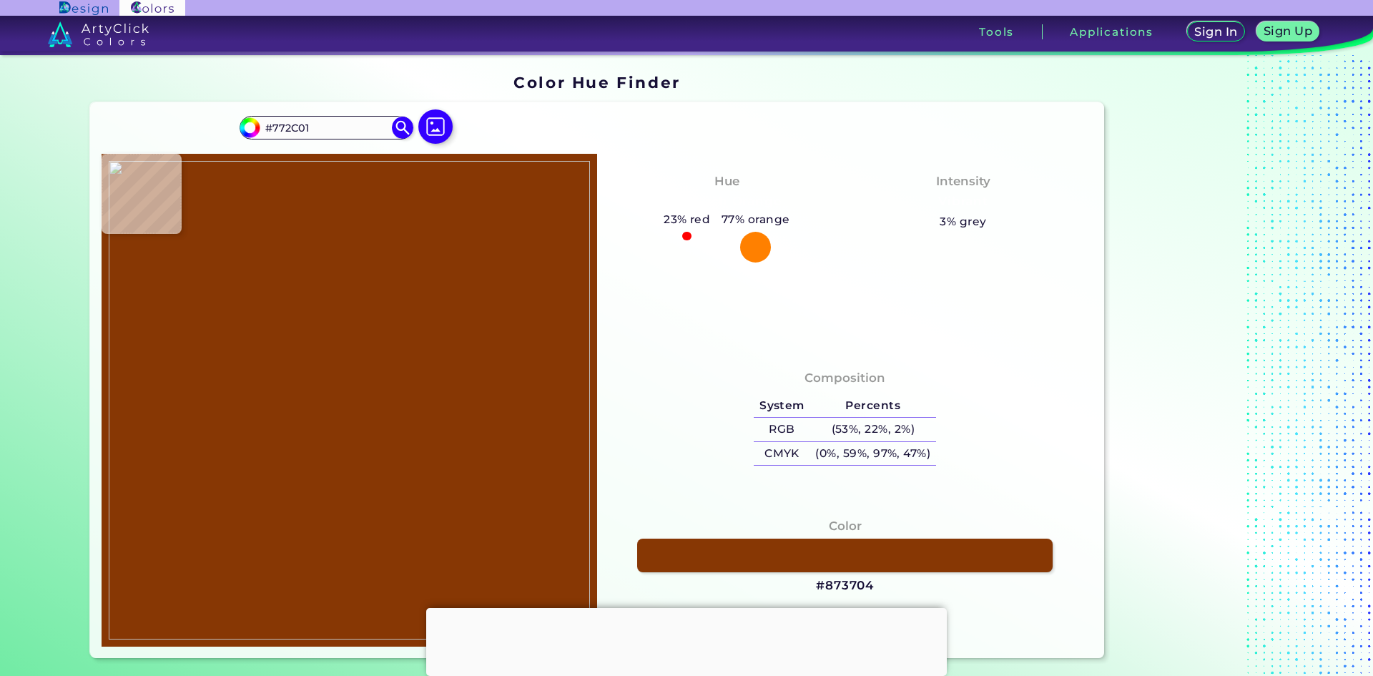
type input "#7F3201"
type input "#b04501"
type input "#B04501"
type input "#d3600c"
type input "#D3600C"
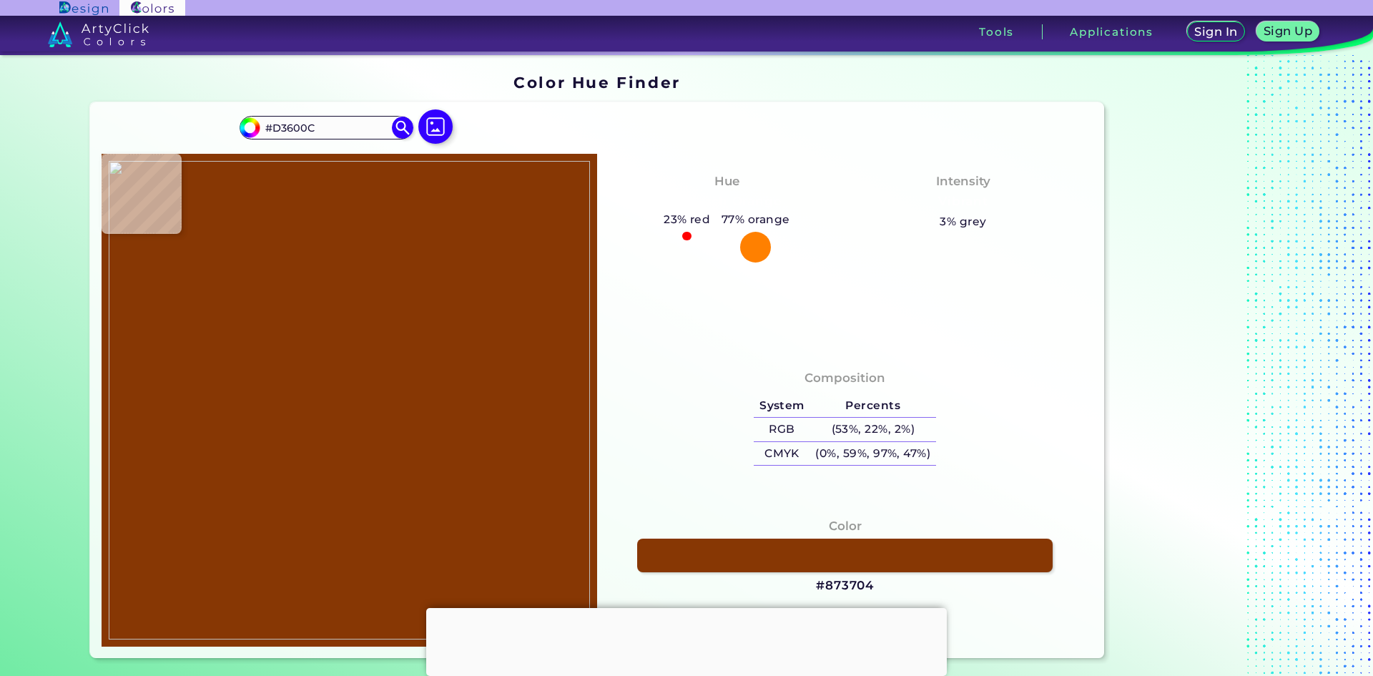
type input "#d4610d"
type input "#D4610D"
type input "#d25f0c"
type input "#D25F0C"
type input "#b94b01"
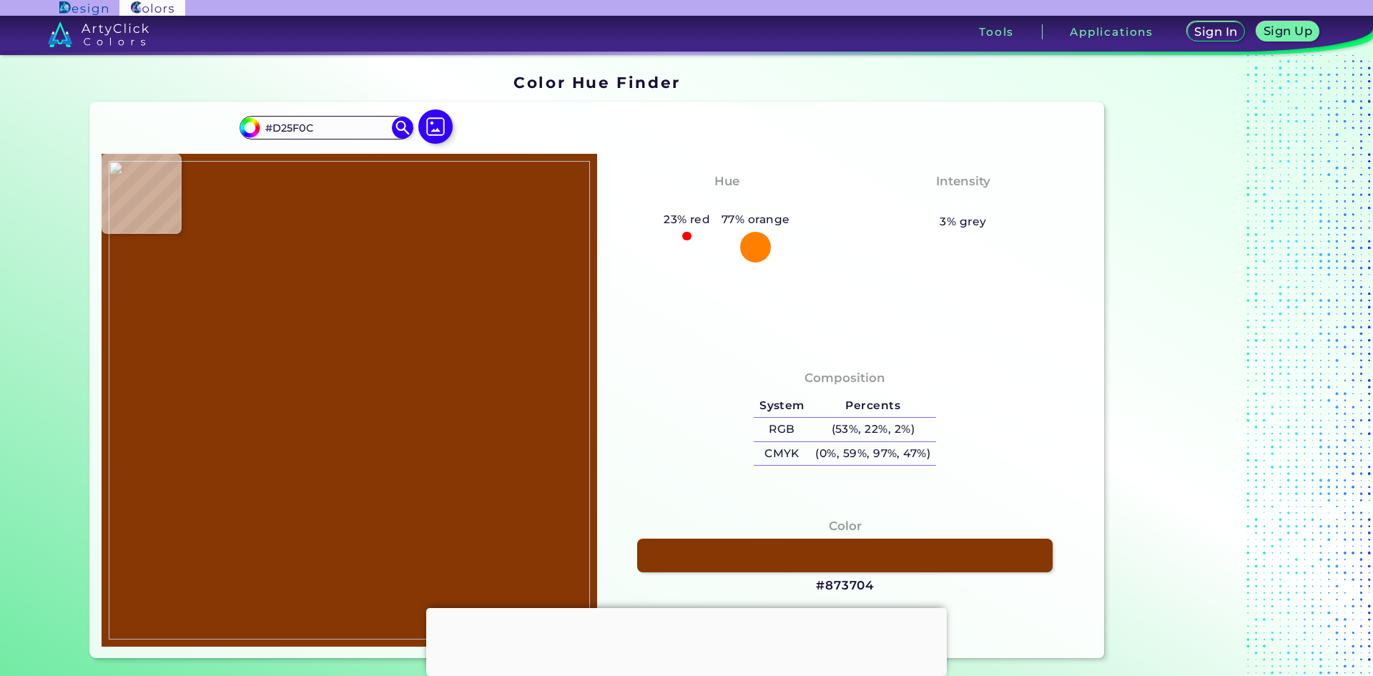
type input "#B94B01"
type input "#ac4606"
type input "#AC4606"
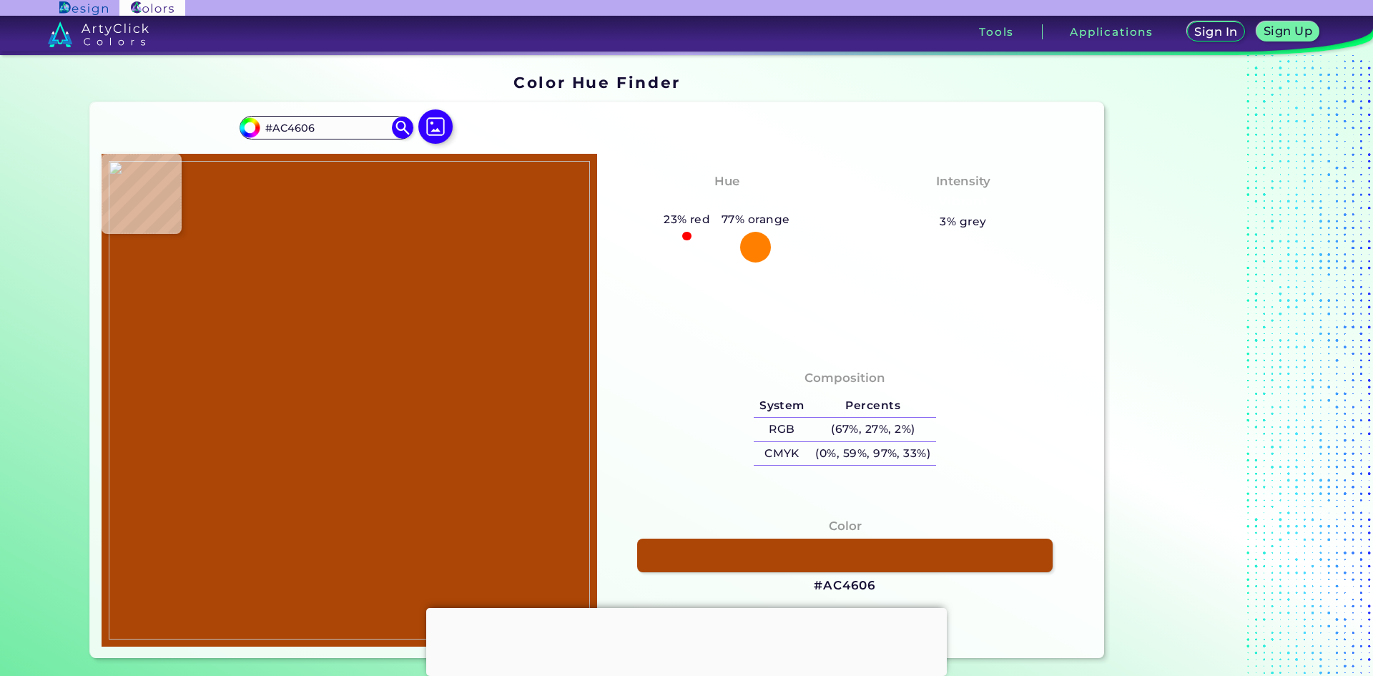
type input "#993e01"
type input "#993E01"
type input "#994102"
type input "#9b4402"
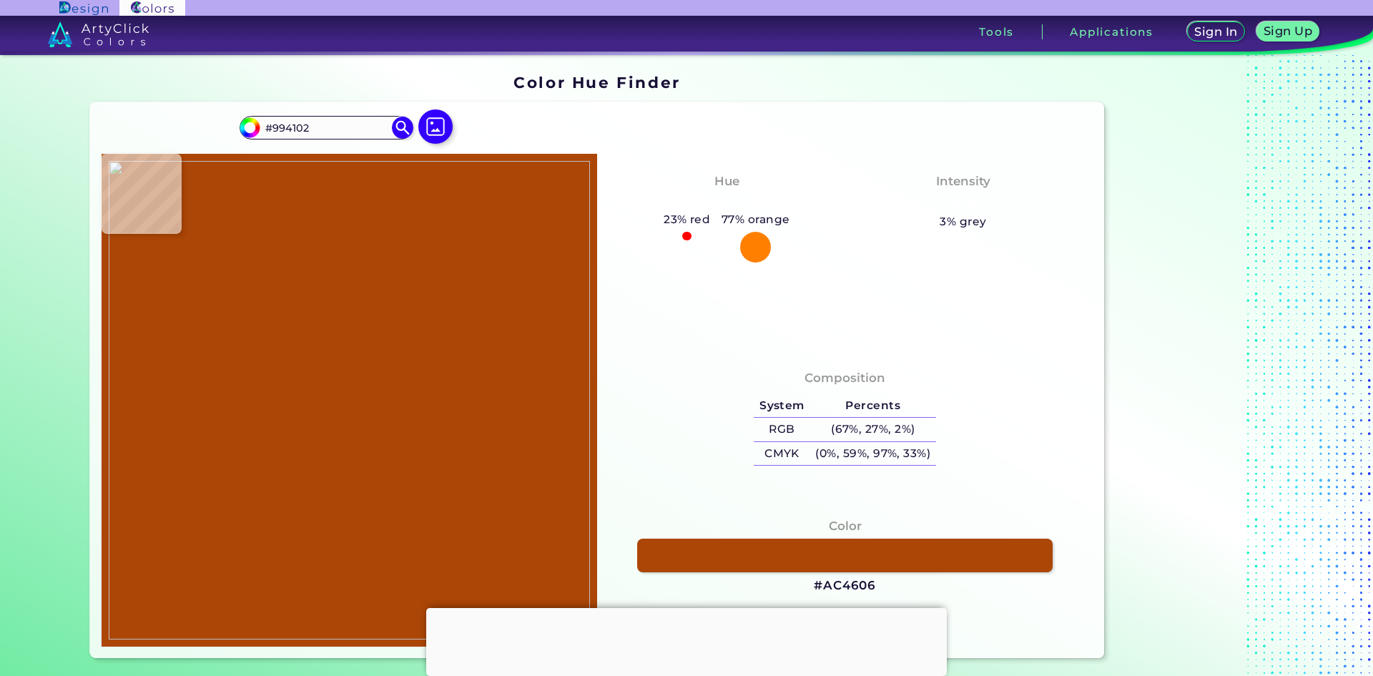
type input "#9B4402"
type input "#b1580e"
type input "#B1580E"
type input "#c57535"
type input "#C57535"
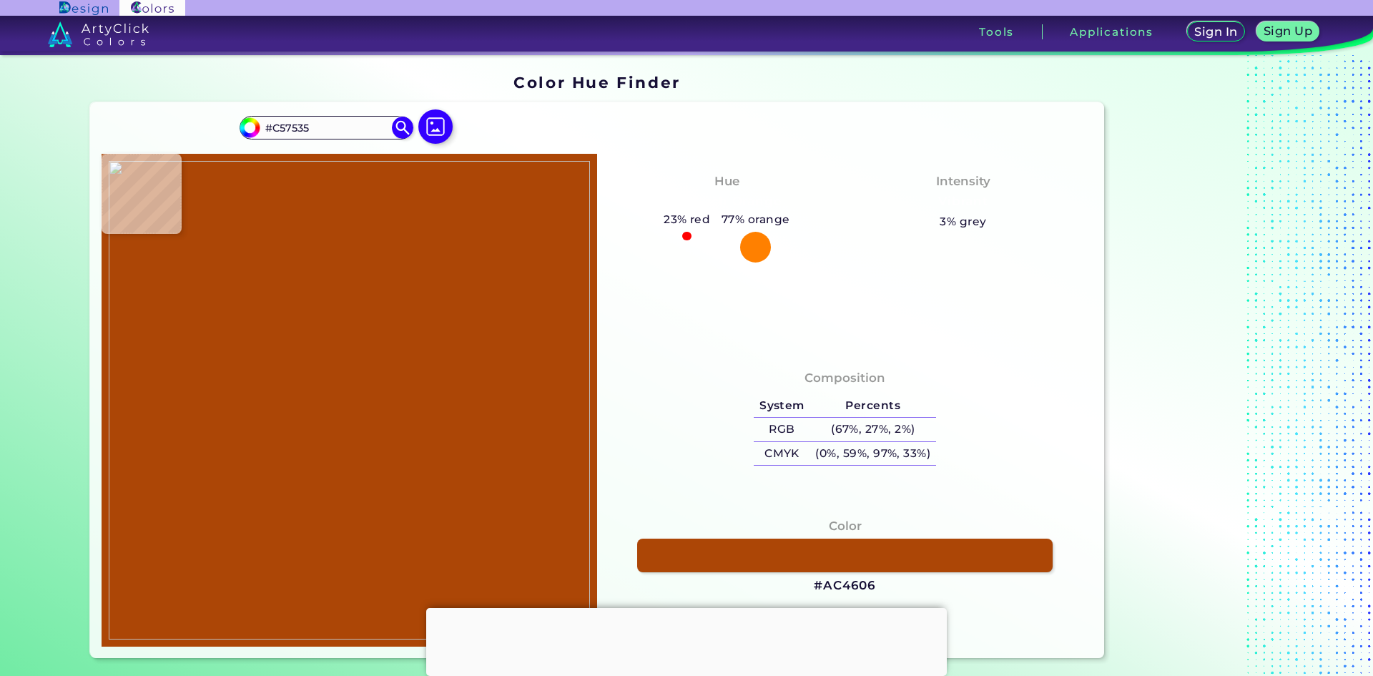
type input "#b87244"
type input "#B87244"
type input "#8e4d2b"
type input "#8E4D2B"
type input "#5f2311"
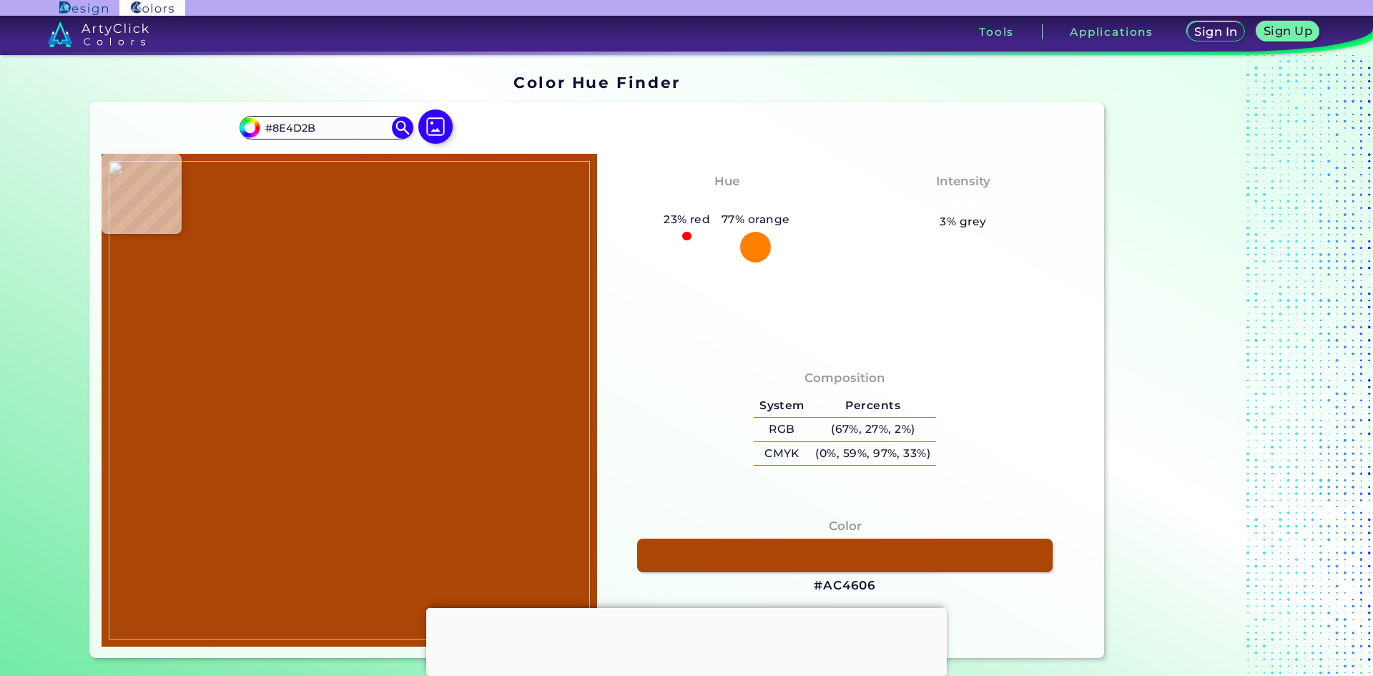
type input "#5F2311"
type input "#4d1409"
type input "#4D1409"
type input "#3b0501"
type input "#3B0501"
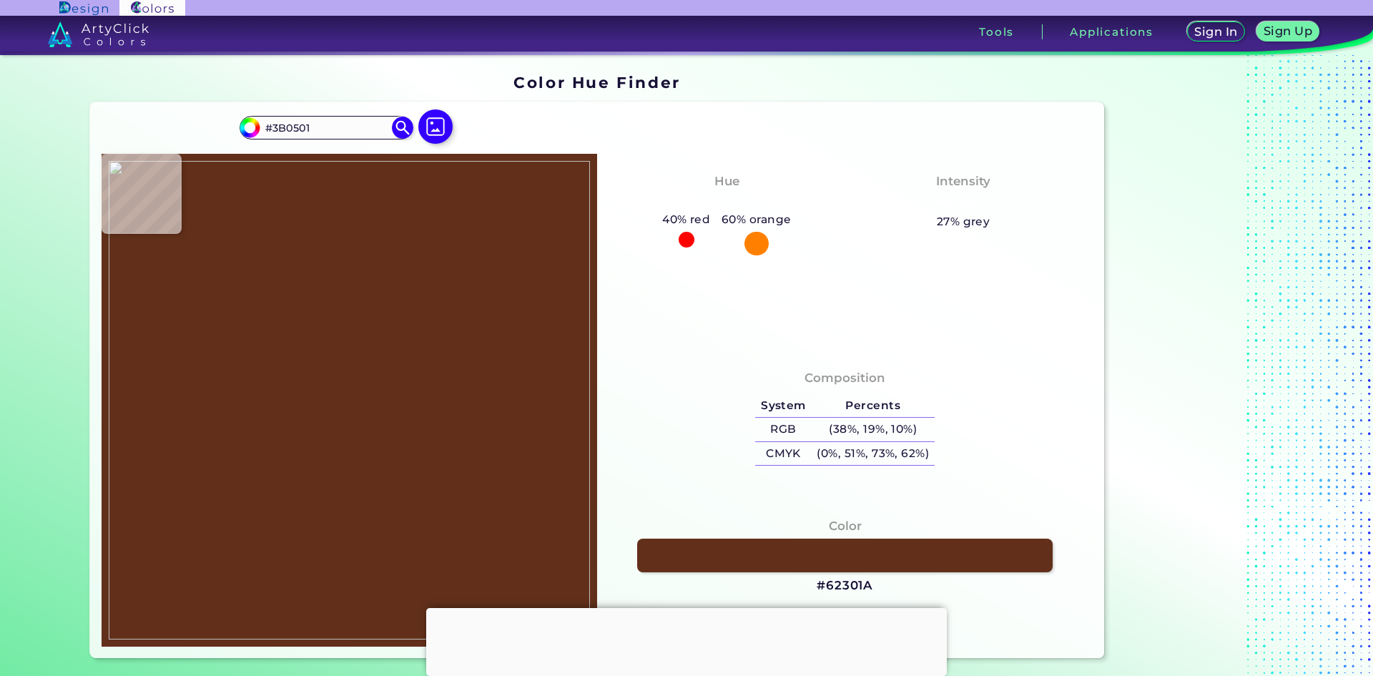
type input "#62301a"
type input "#62301A"
type input "#5b2b10"
type input "#5B2B10"
type input "#56260e"
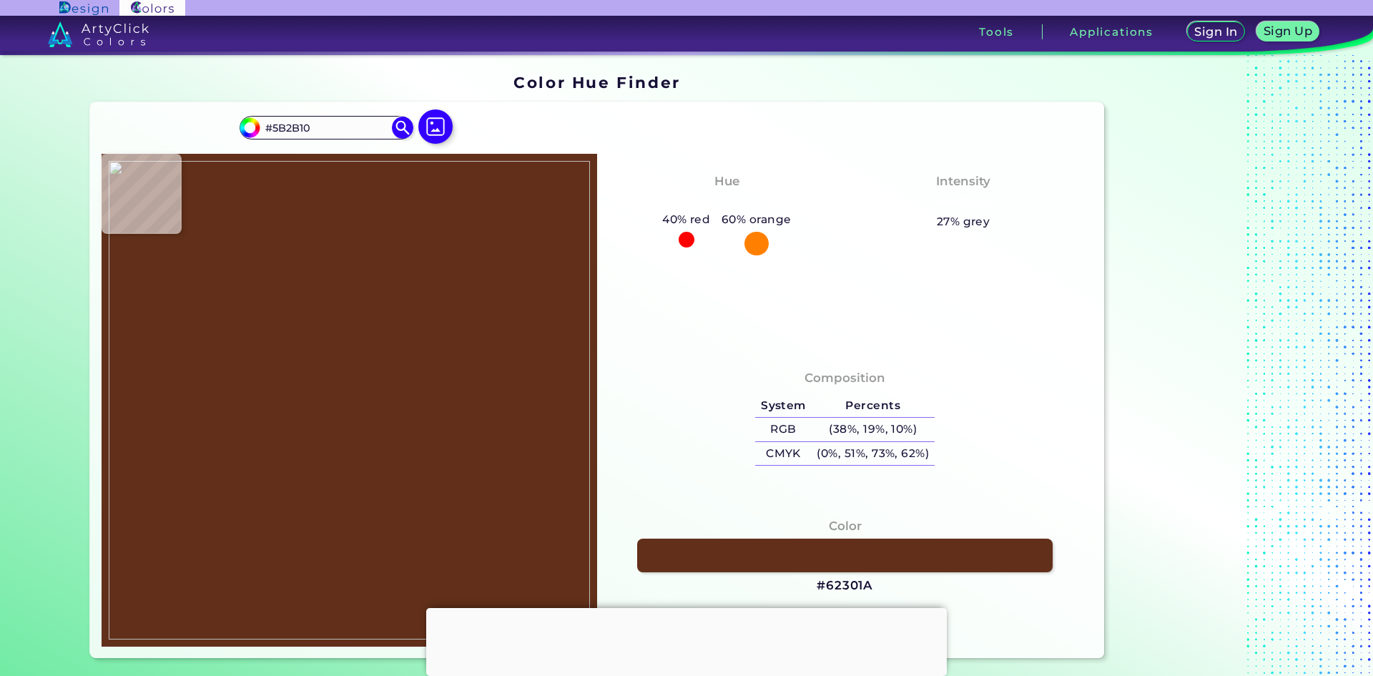
type input "#56260E"
type input "#4a190d"
type input "#4A190D"
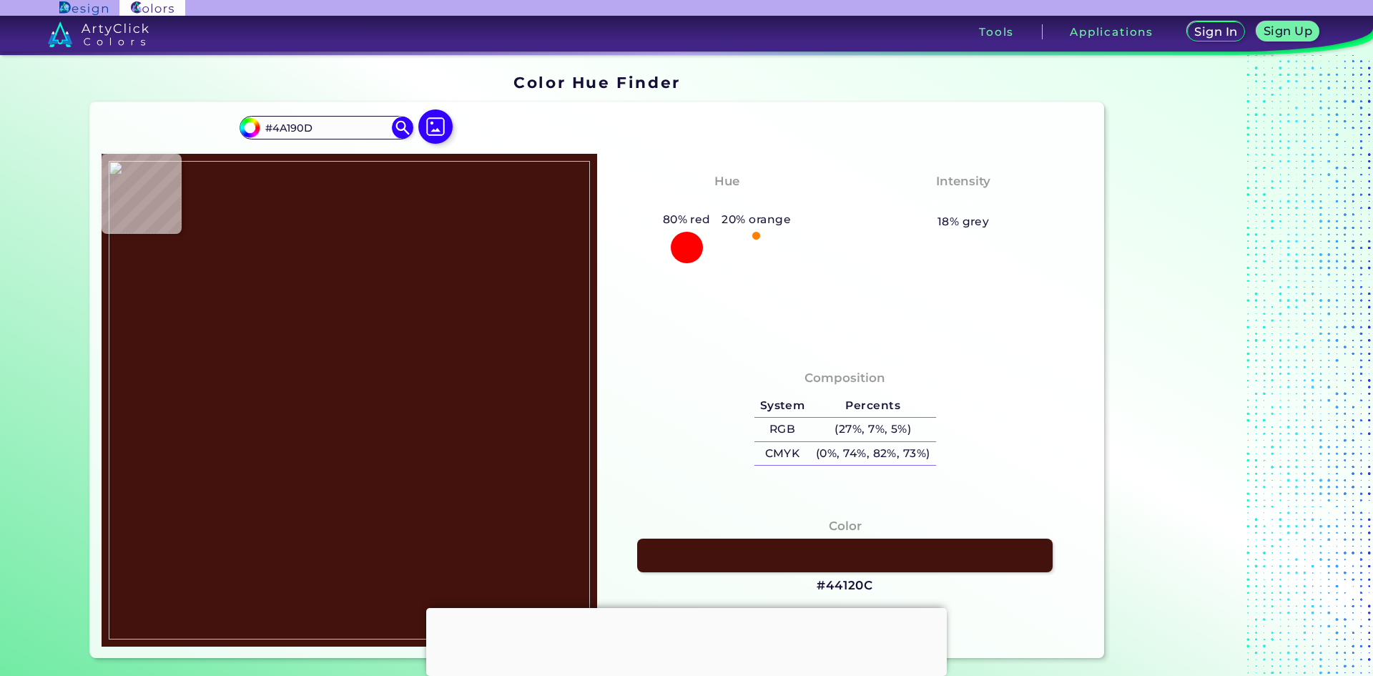
type input "#44120c"
type input "#44120C"
type input "#4f1d15"
type input "#4F1D15"
type input "#572619"
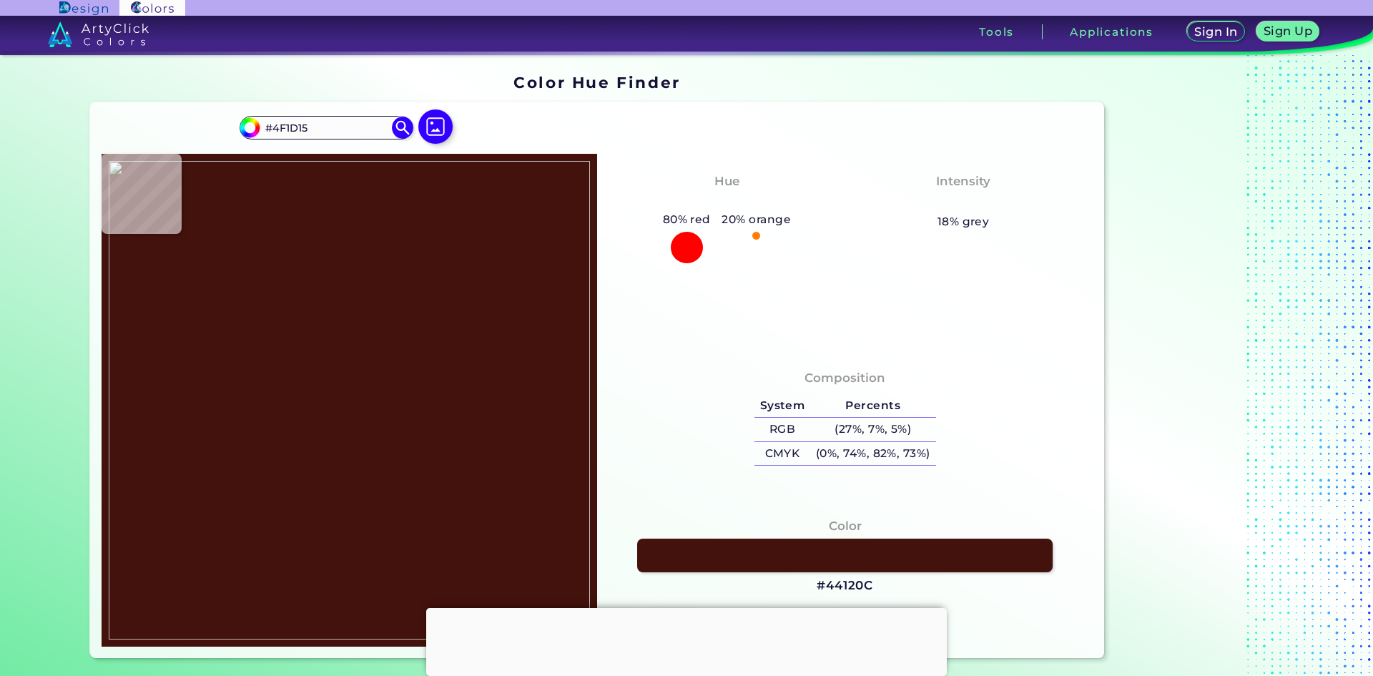
type input "#572619"
type input "#4d190d"
type input "#4D190D"
type input "#c57743"
type input "#C57743"
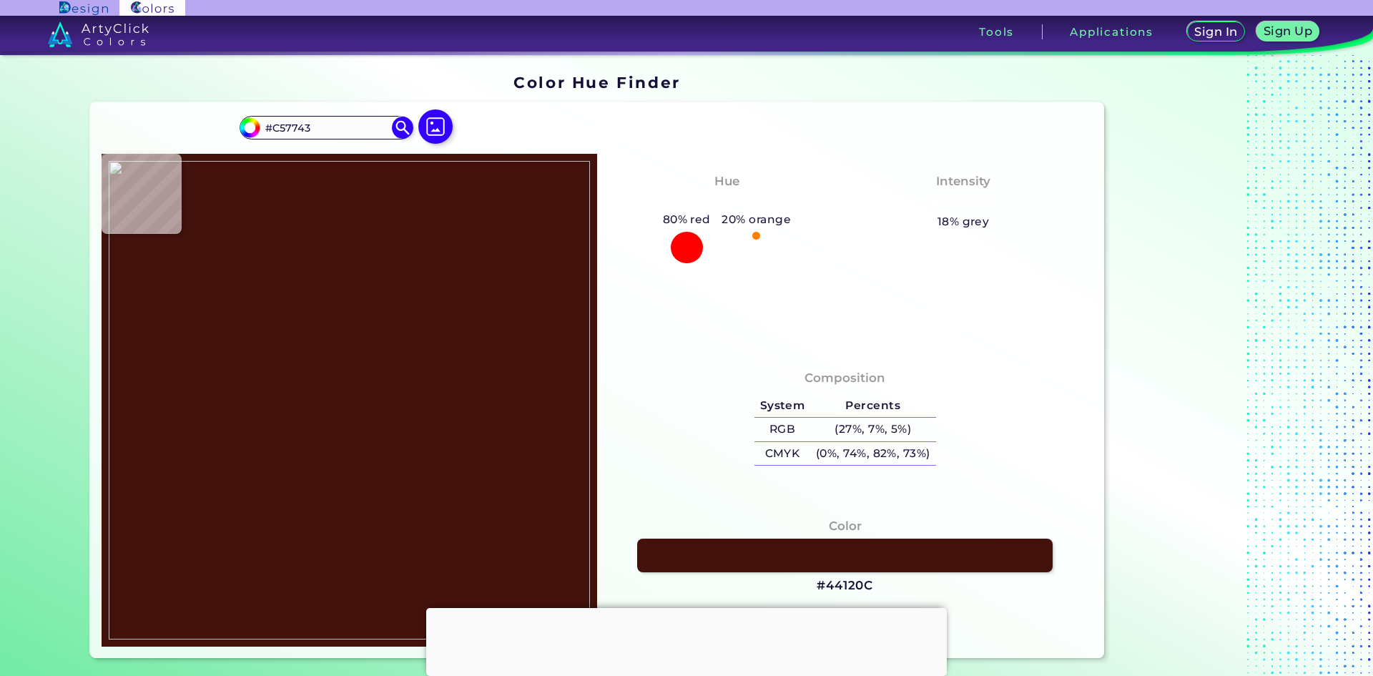
type input "#7d2f01"
type input "#7D2F01"
type input "#9d4608"
type input "#9D4608"
type input "#8e3e03"
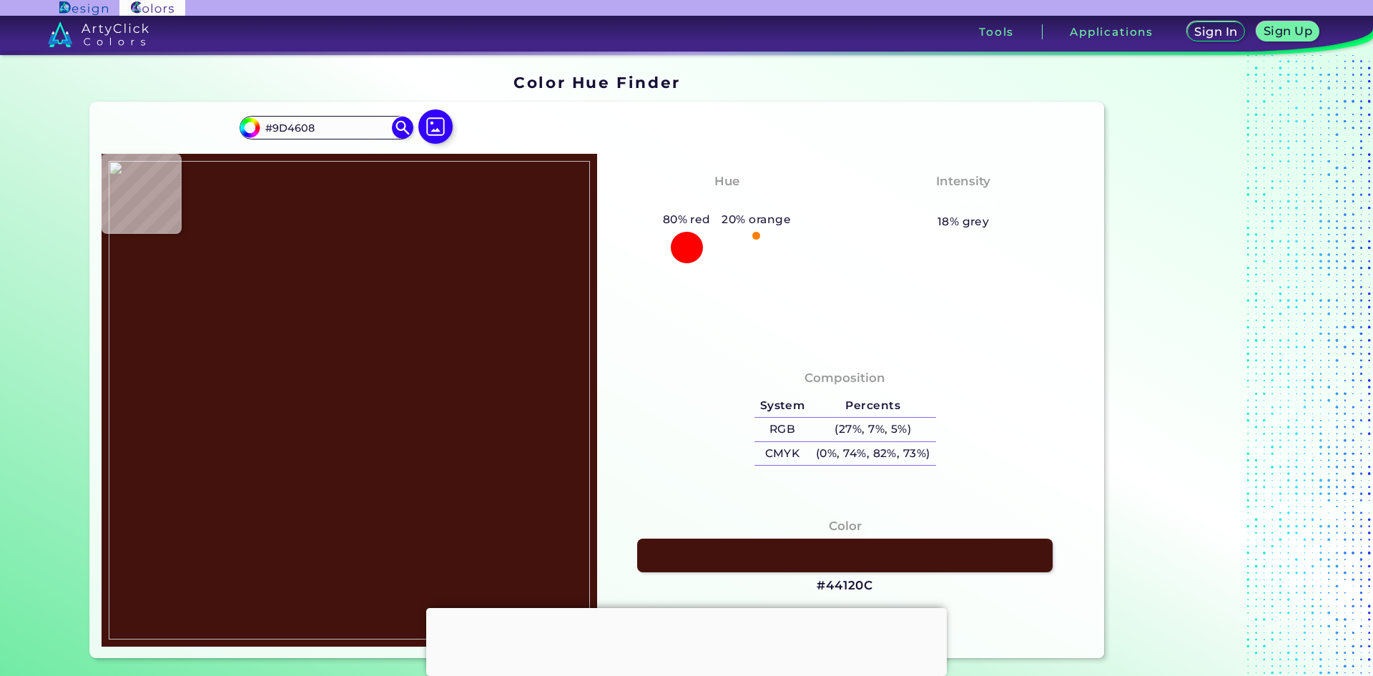
type input "#8E3E03"
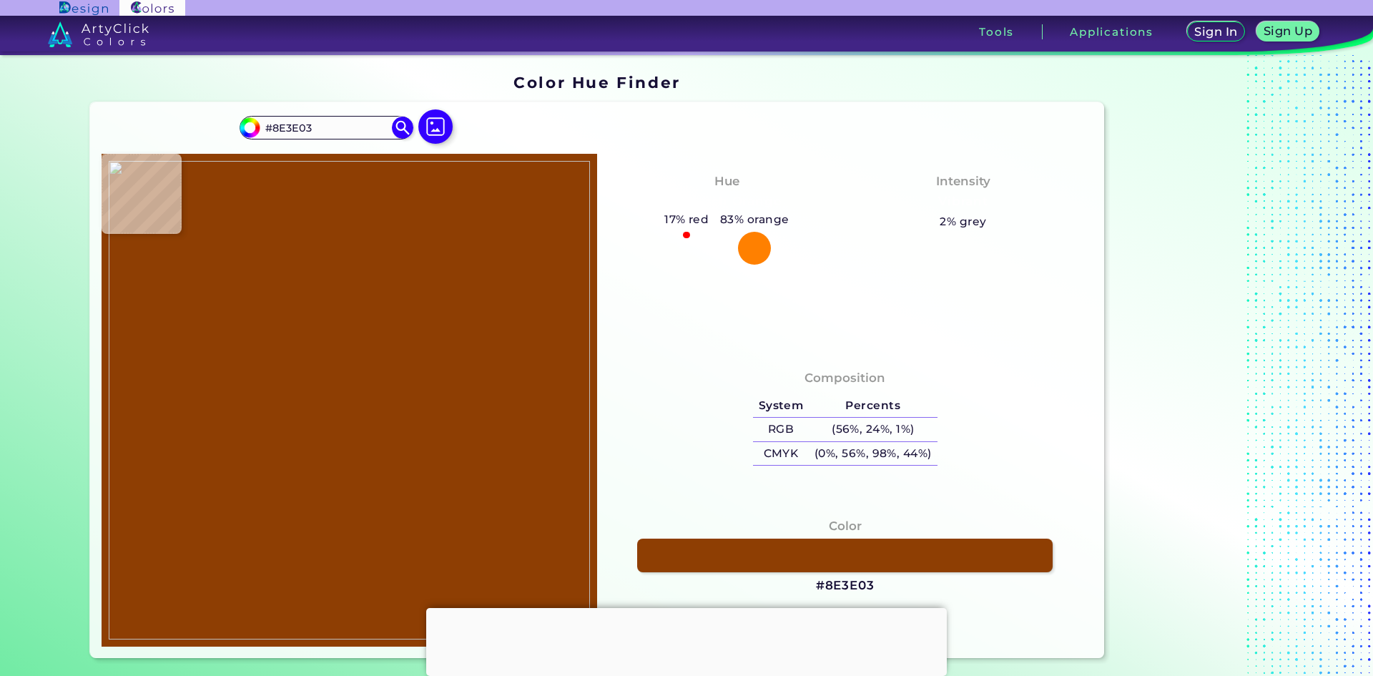
type input "#8f3e03"
type input "#8F3E03"
type input "#933f03"
type input "#933F03"
type input "#b6540e"
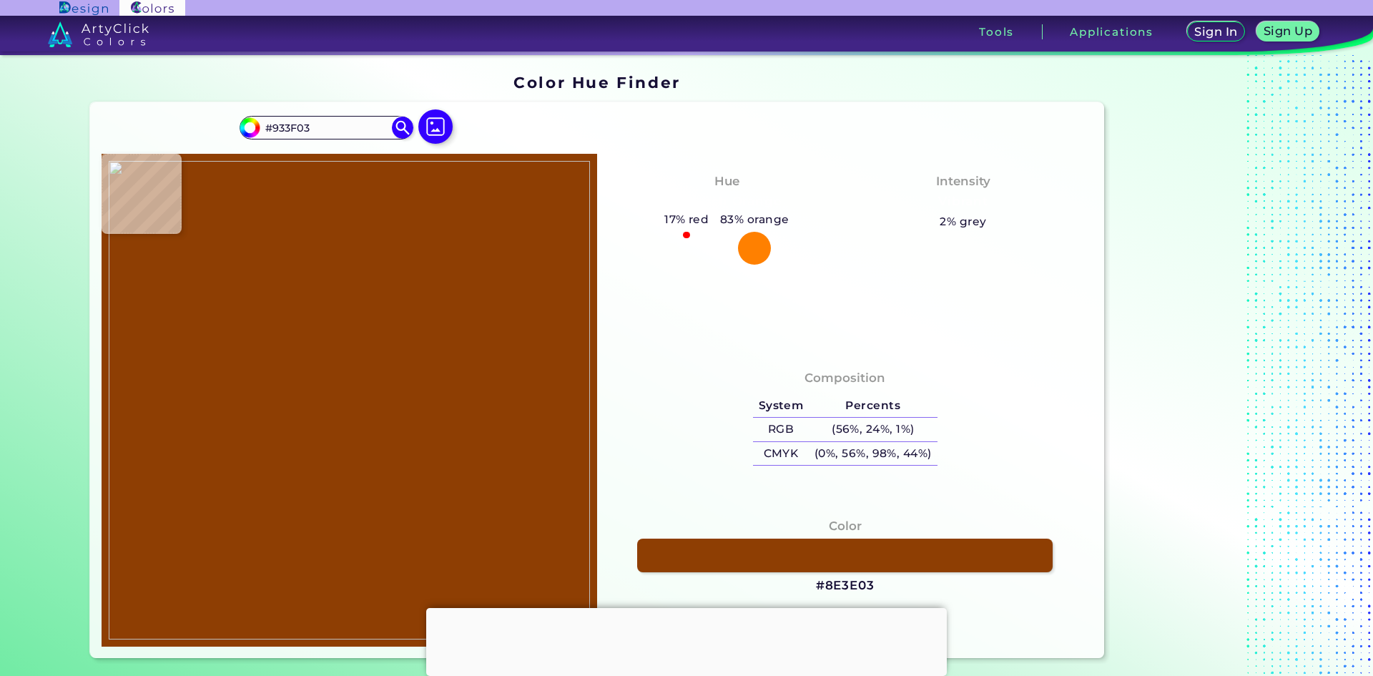
type input "#B6540E"
type input "#b4530b"
type input "#B4530B"
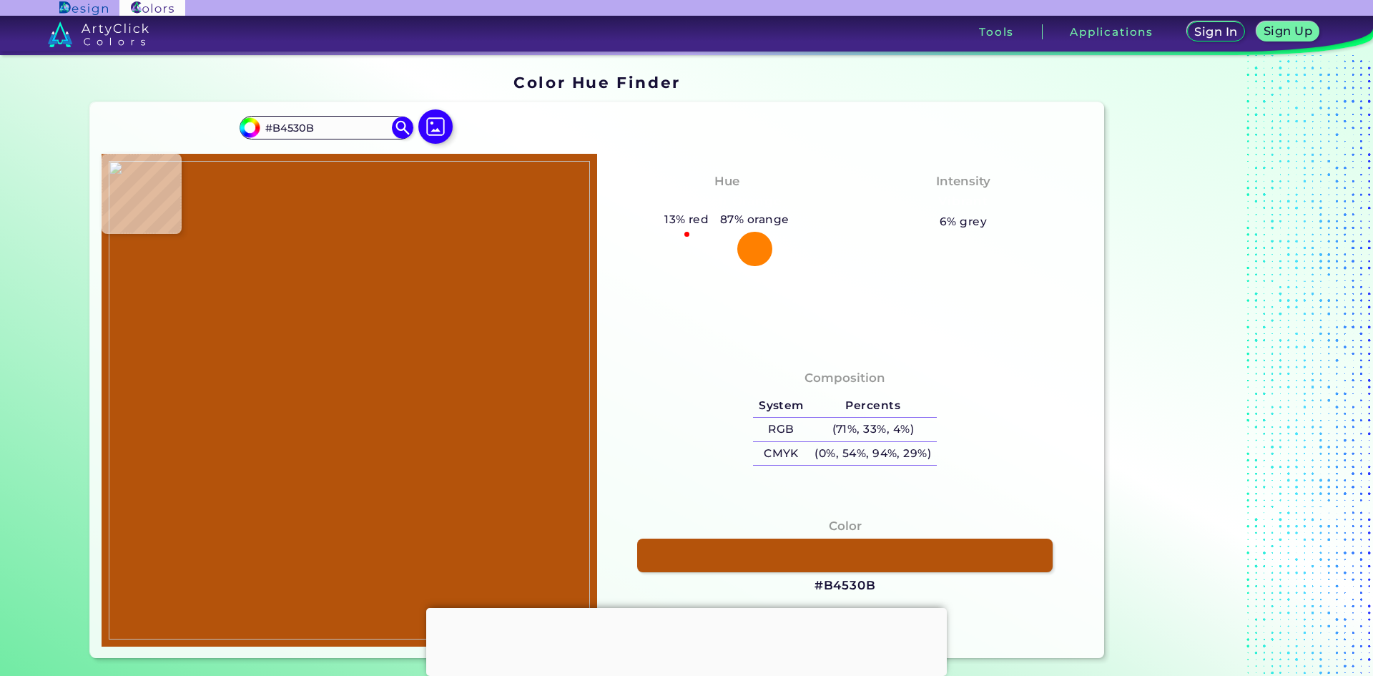
type input "#b1510a"
type input "#B1510A"
type input "#a94c09"
type input "#A94C09"
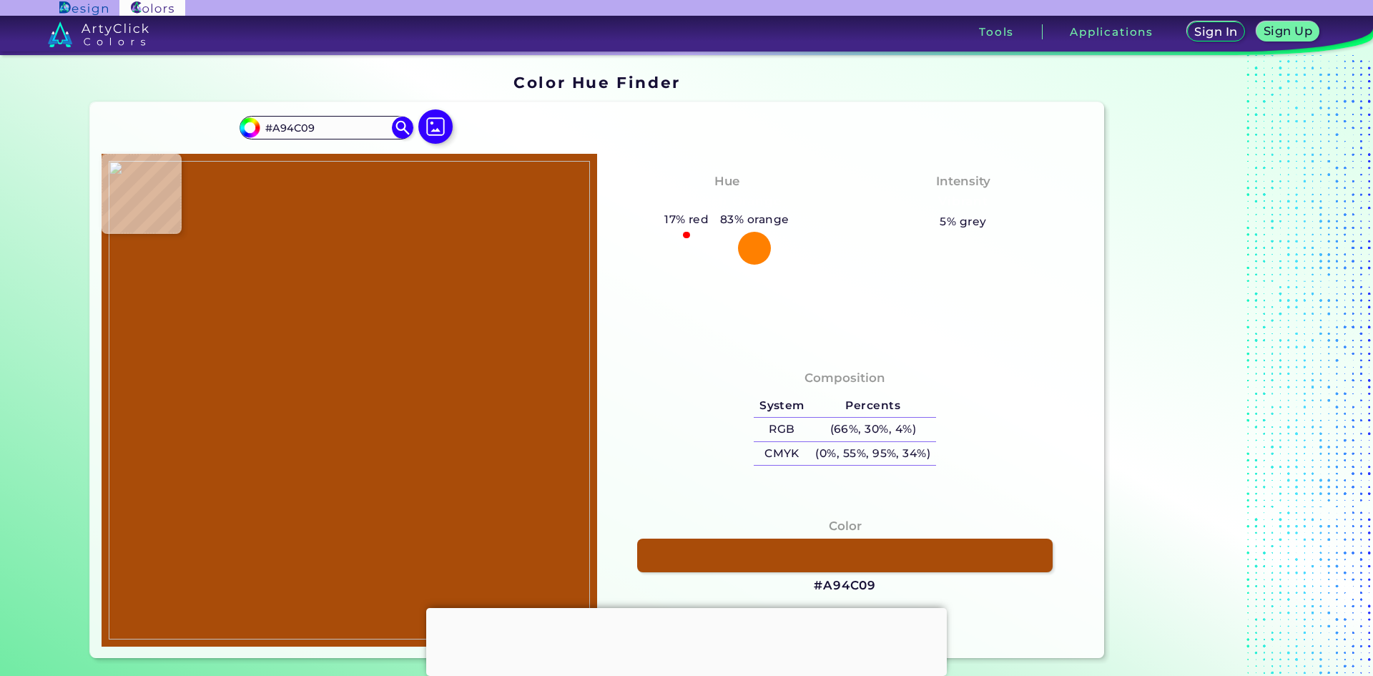
type input "#a64a08"
type input "#A64A08"
type input "#af4f0c"
type input "#AF4F0C"
type input "#813201"
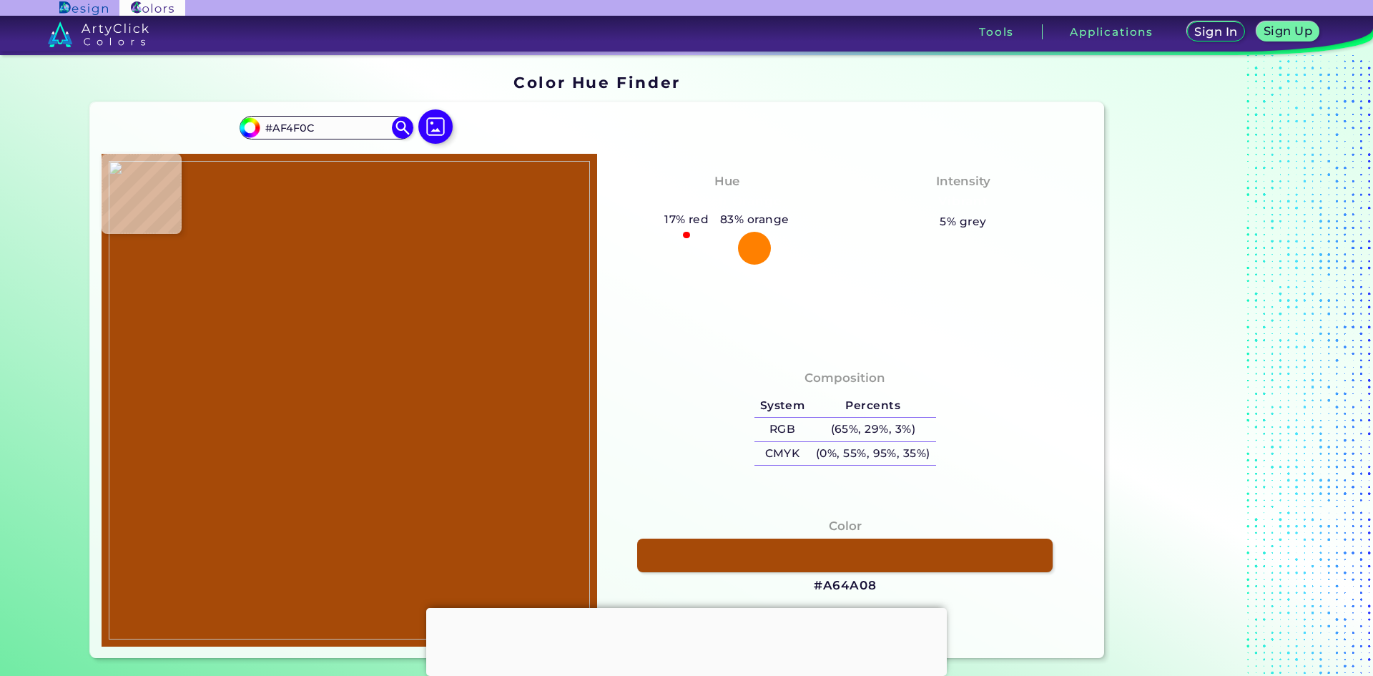
type input "#813201"
type input "#7f3302"
type input "#7F3302"
type input "#994207"
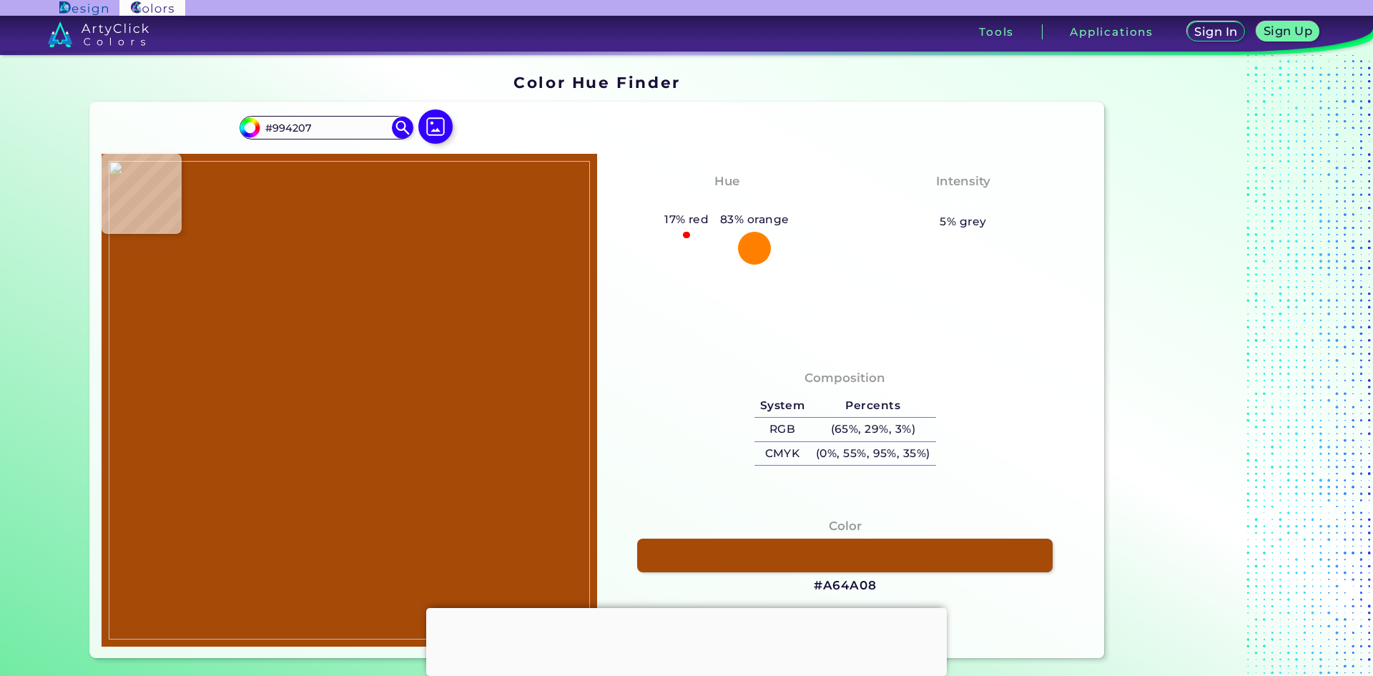
type input "#a44c0c"
type input "#A44C0C"
type input "#a64f14"
type input "#A64F14"
type input "#ad510f"
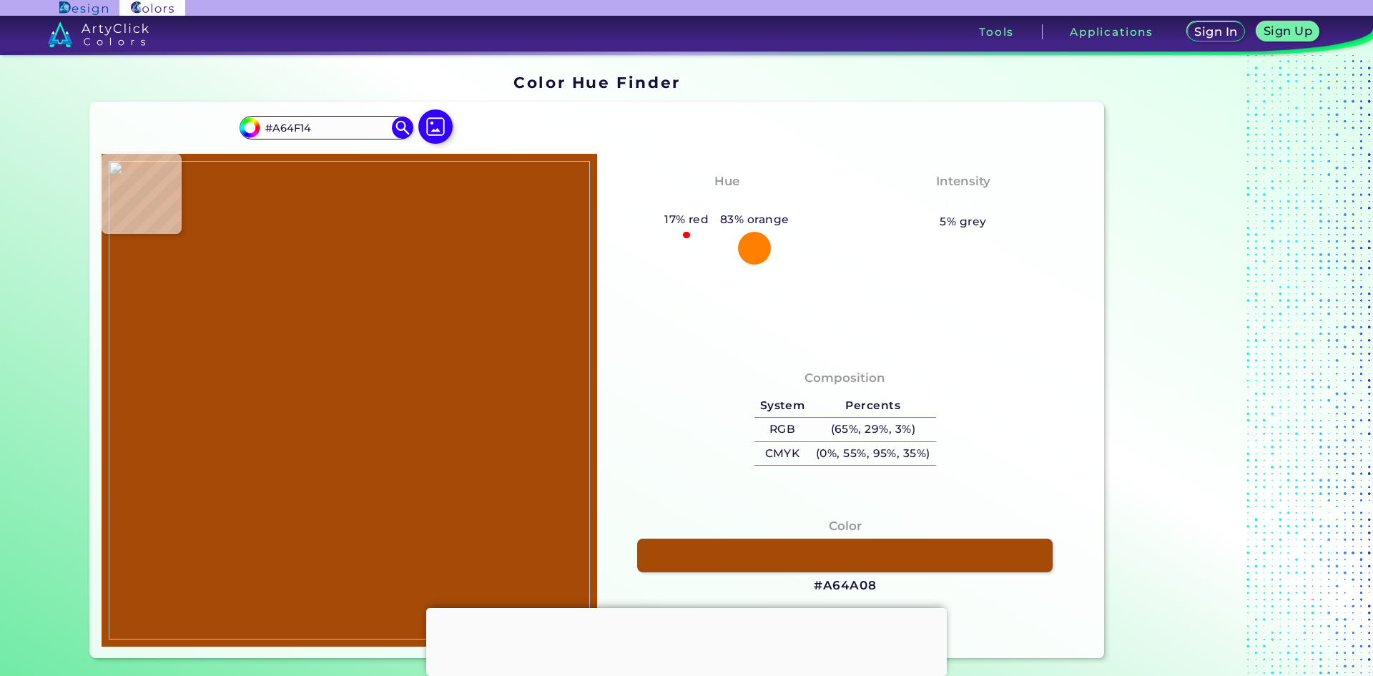
type input "#AD510F"
type input "#c15d18"
type input "#C15D18"
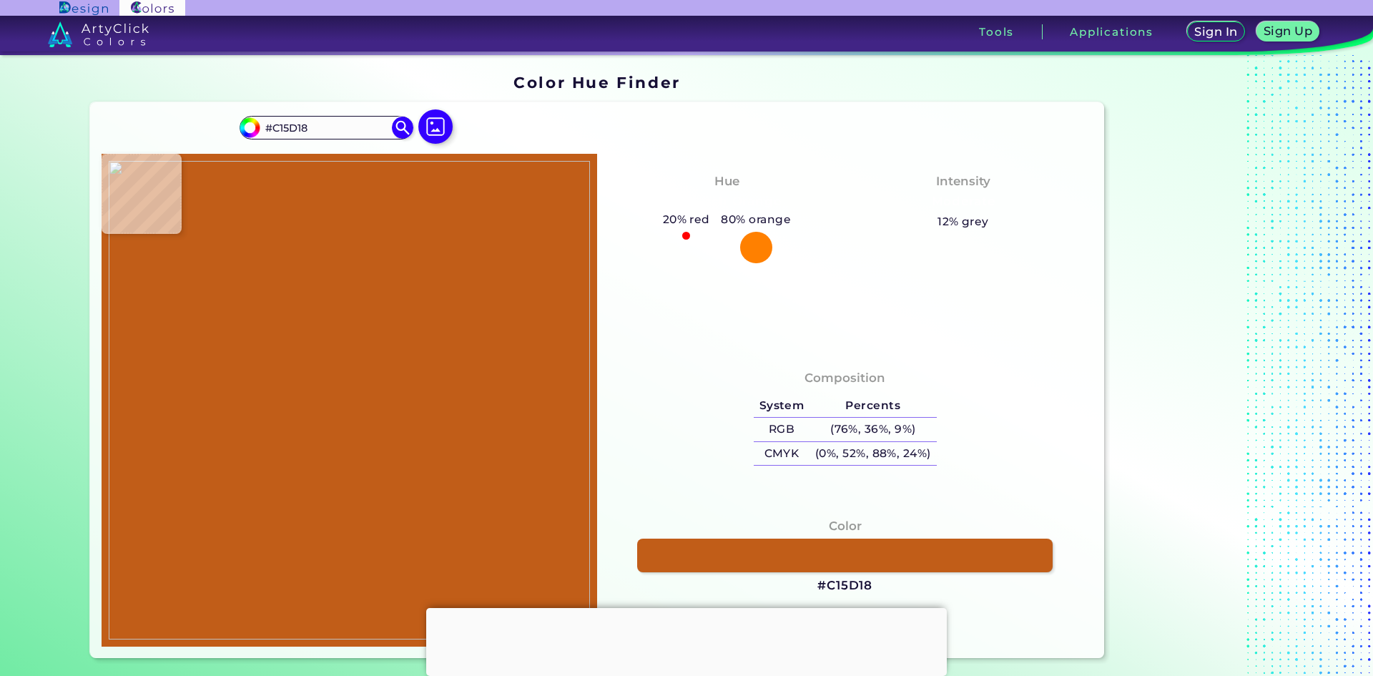
type input "#b8550e"
type input "#B8550E"
